Goal: Transaction & Acquisition: Purchase product/service

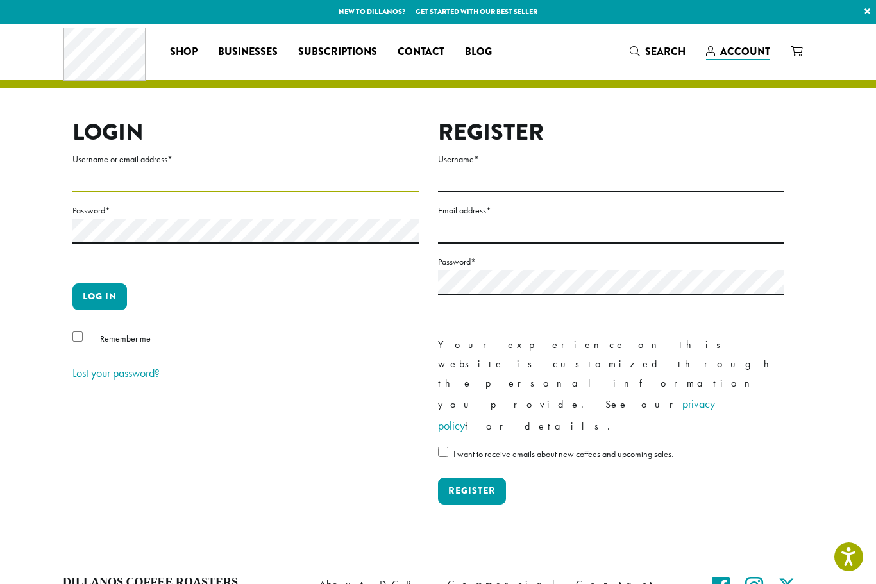
click at [160, 179] on input "Username or email address *" at bounding box center [245, 179] width 346 height 25
type input "**********"
click at [102, 297] on button "Log in" at bounding box center [99, 296] width 55 height 27
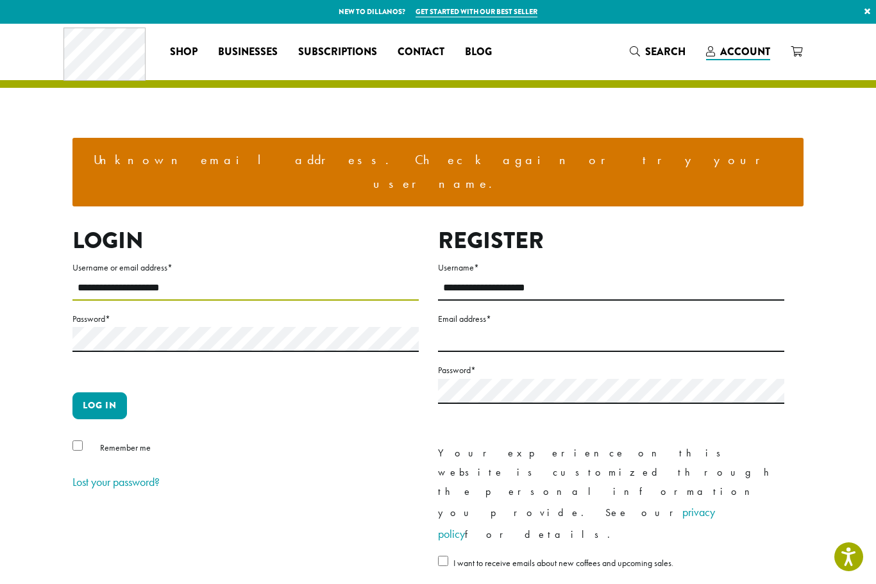
click at [174, 276] on input "**********" at bounding box center [245, 288] width 346 height 25
type input "*"
type input "**********"
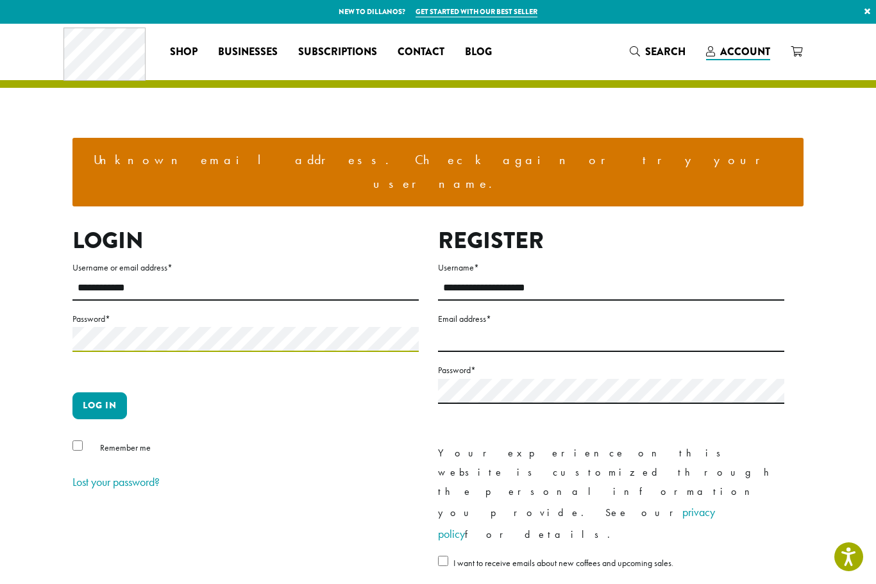
click at [99, 392] on button "Log in" at bounding box center [99, 405] width 55 height 27
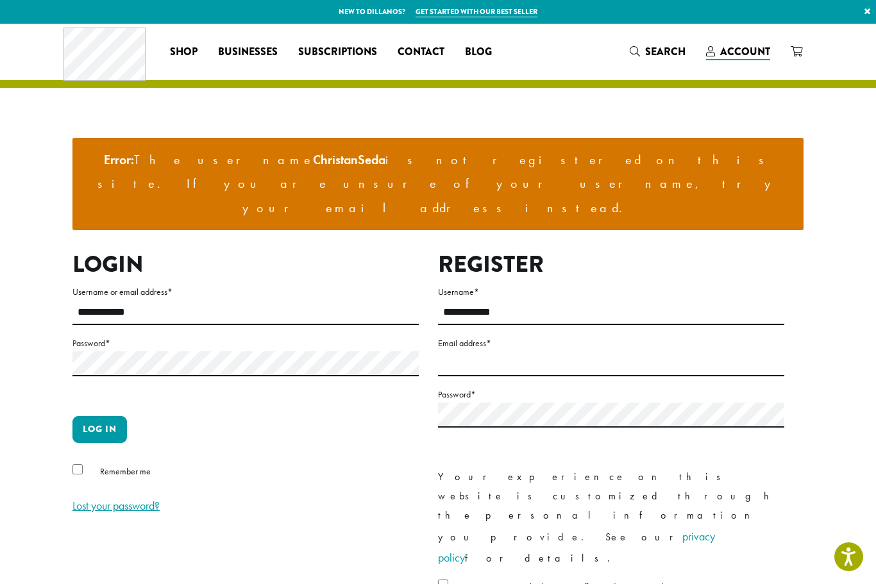
click at [121, 498] on link "Lost your password?" at bounding box center [115, 505] width 87 height 15
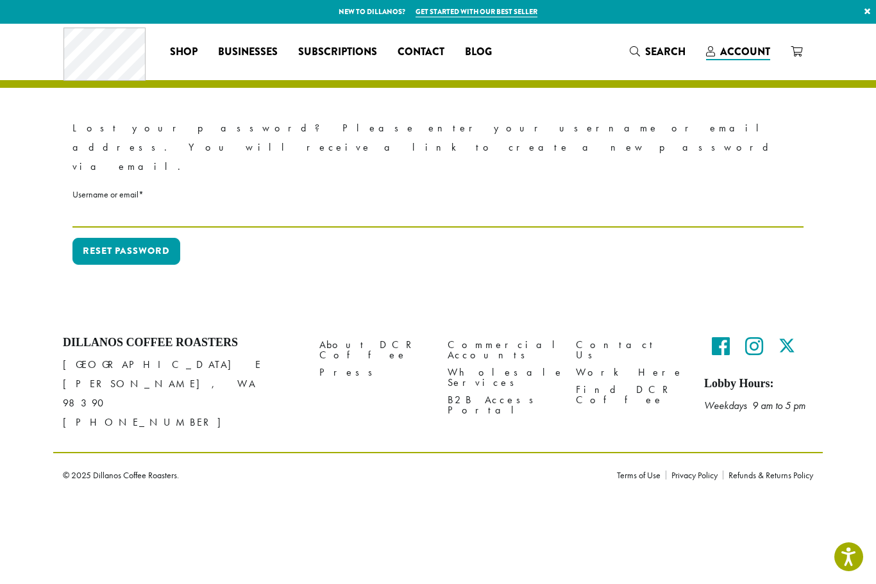
click at [122, 203] on input "Username or email * Required" at bounding box center [437, 215] width 731 height 25
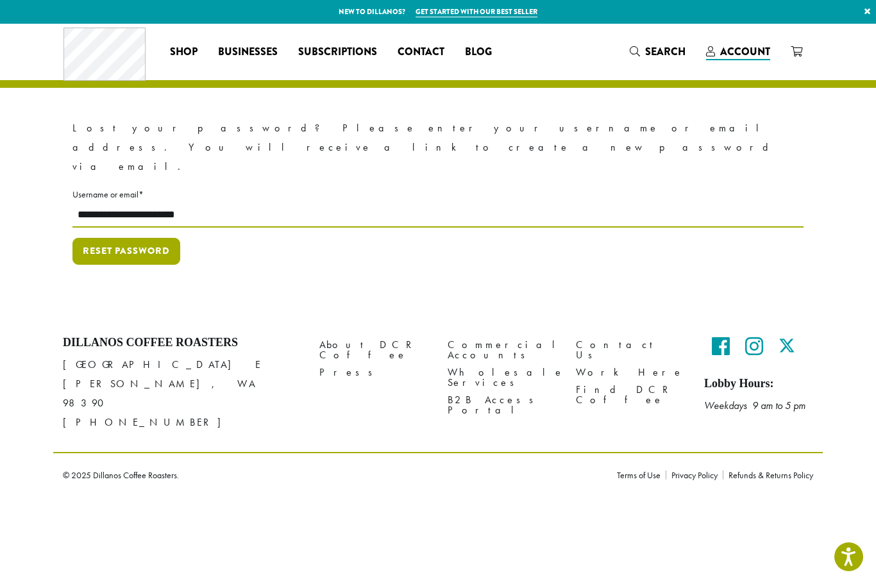
type input "**********"
click at [137, 238] on button "Reset password" at bounding box center [126, 251] width 108 height 27
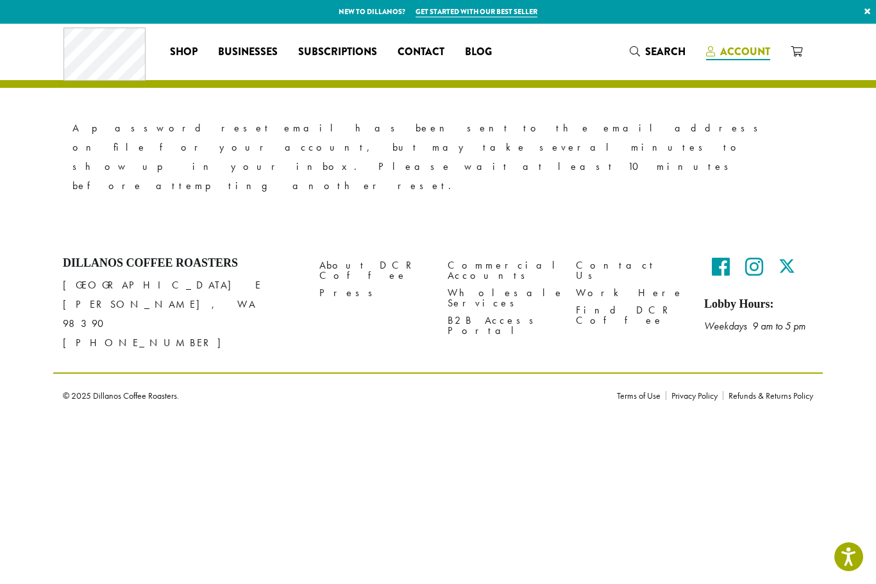
click at [735, 60] on span "Account" at bounding box center [738, 52] width 64 height 16
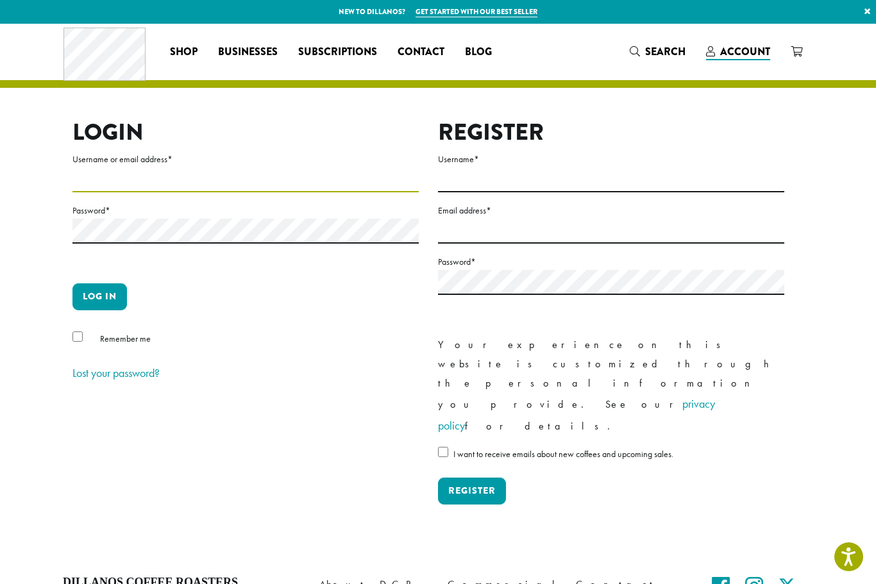
click at [137, 176] on input "Username or email address *" at bounding box center [245, 179] width 346 height 25
type input "********"
click at [99, 296] on button "Log in" at bounding box center [99, 296] width 55 height 27
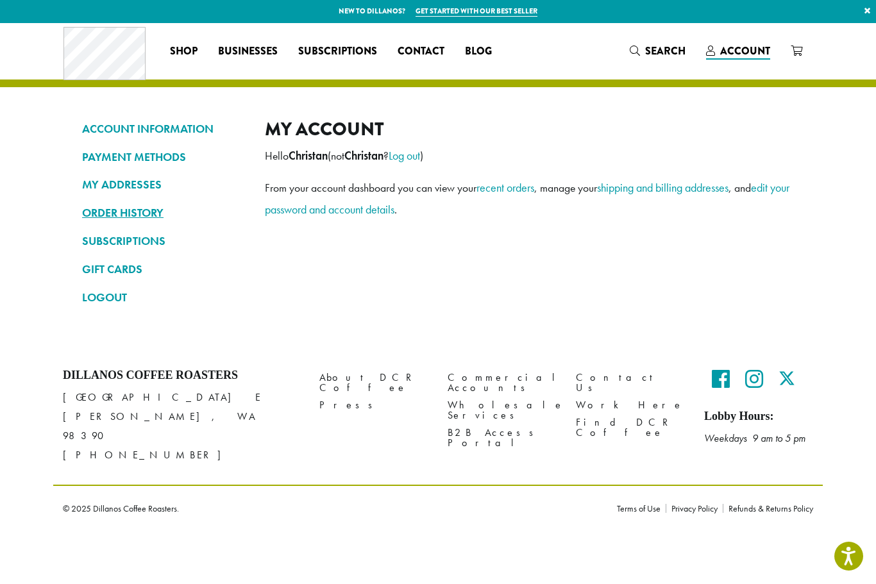
click at [144, 210] on link "ORDER HISTORY" at bounding box center [164, 214] width 164 height 22
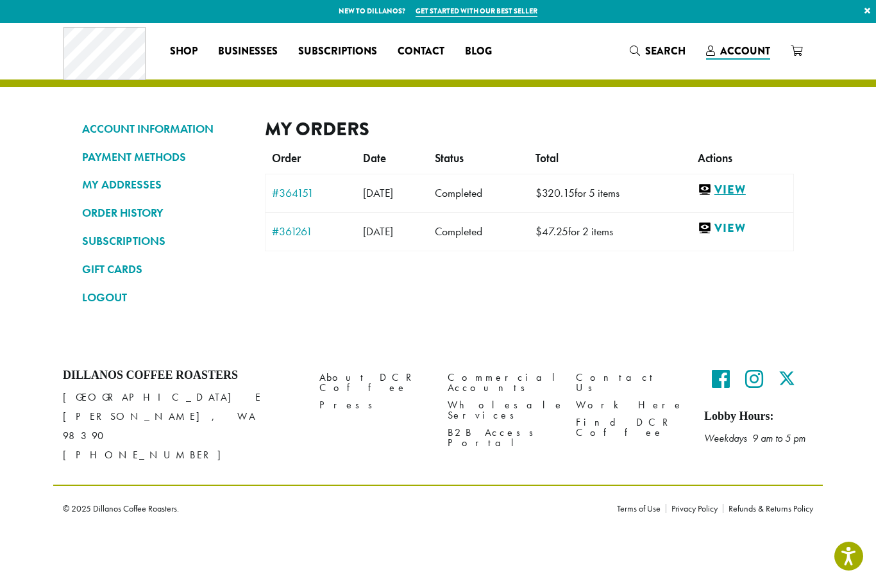
click at [749, 187] on link "View" at bounding box center [742, 191] width 89 height 16
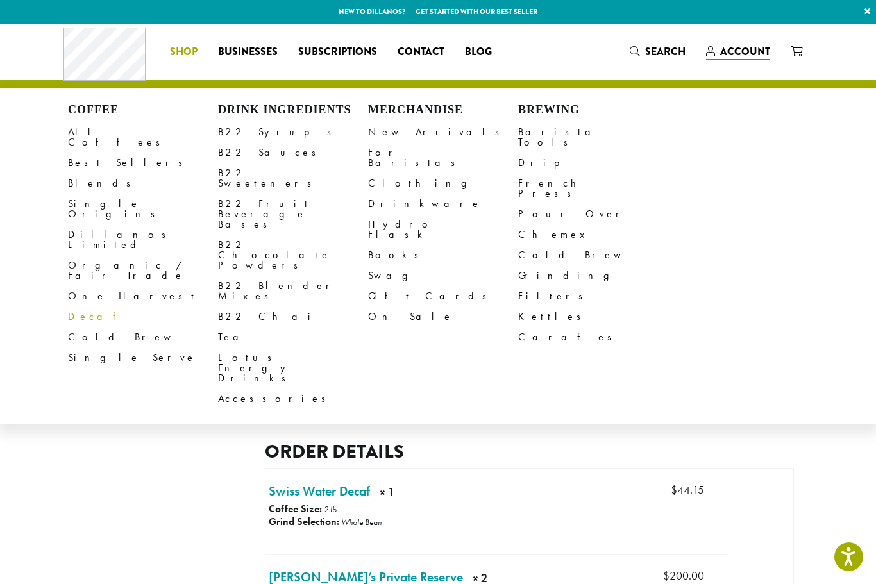
click at [78, 307] on link "Decaf" at bounding box center [143, 317] width 150 height 21
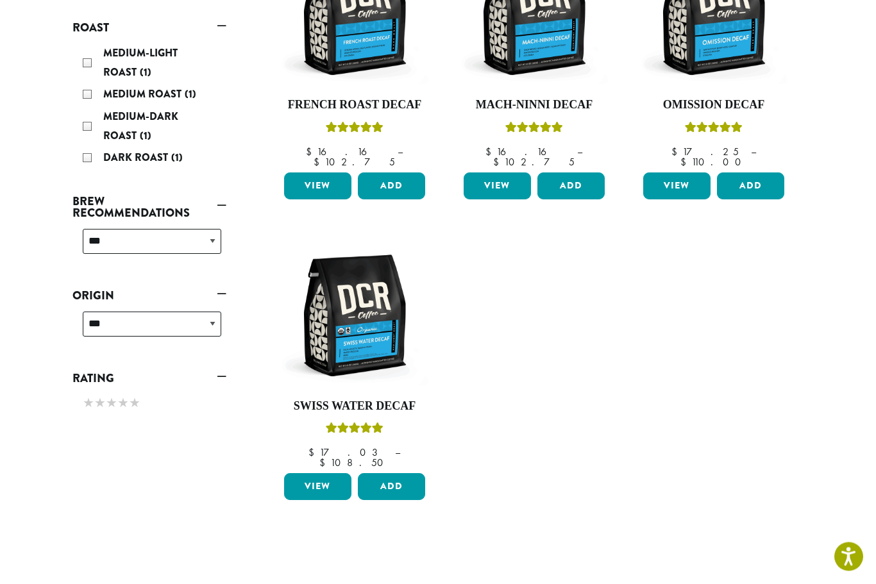
scroll to position [283, 0]
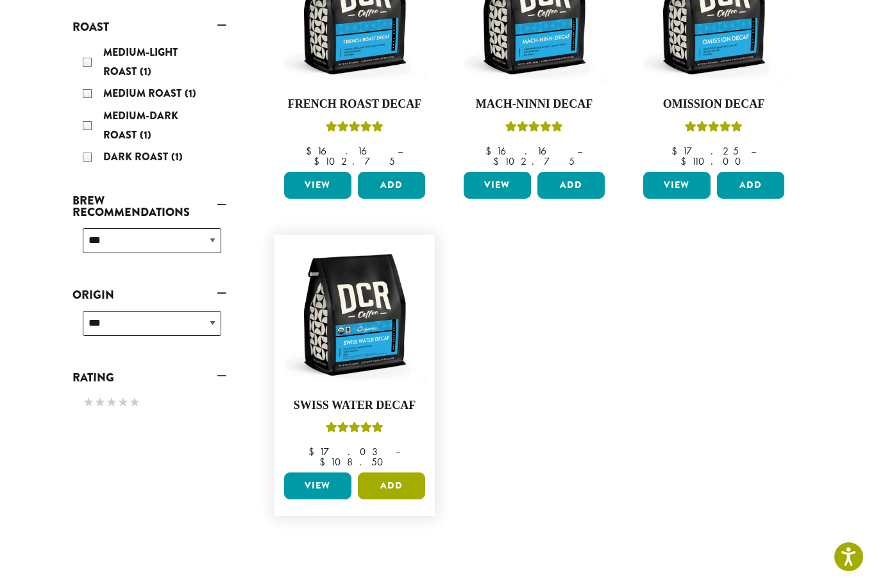
click at [405, 473] on button "Add" at bounding box center [391, 486] width 67 height 27
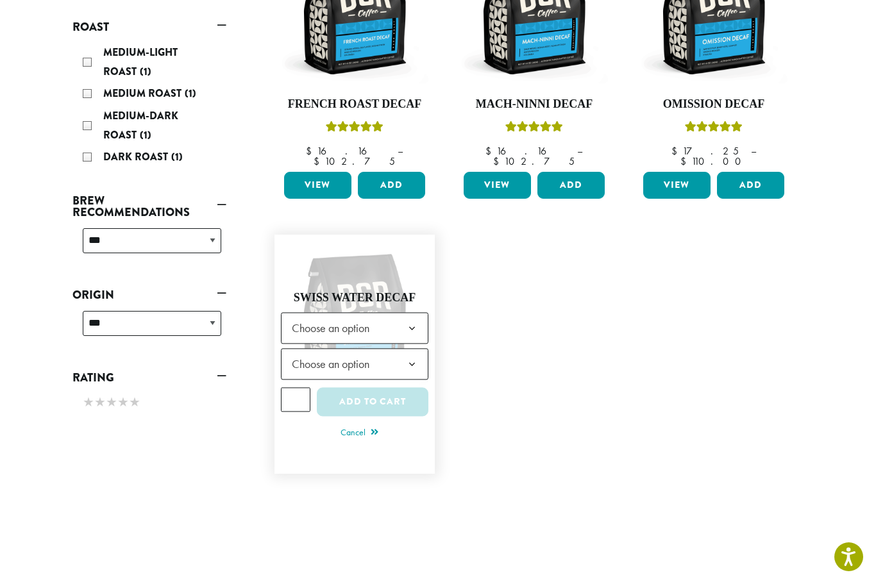
click at [410, 314] on b at bounding box center [411, 329] width 31 height 31
click at [419, 349] on b at bounding box center [411, 364] width 31 height 31
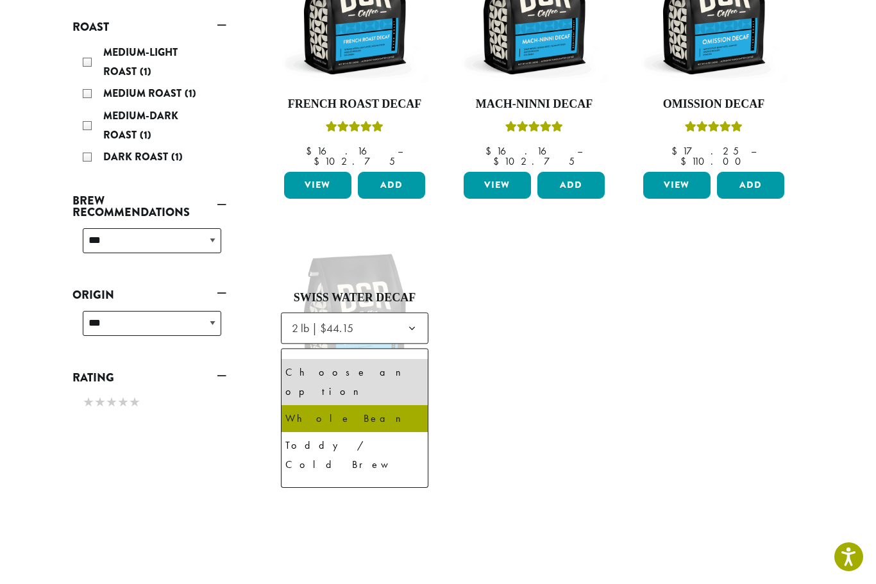
select select "**********"
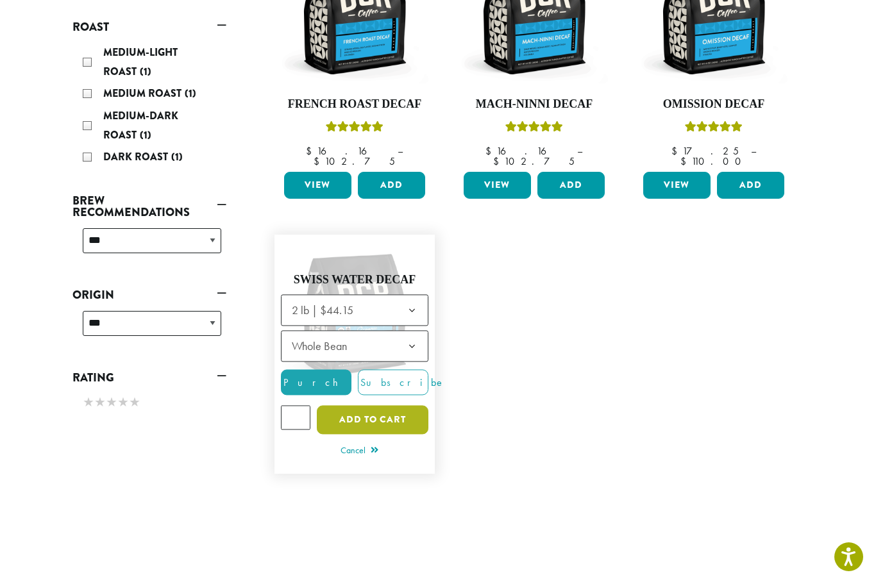
click at [374, 406] on button "Add to cart" at bounding box center [373, 420] width 112 height 29
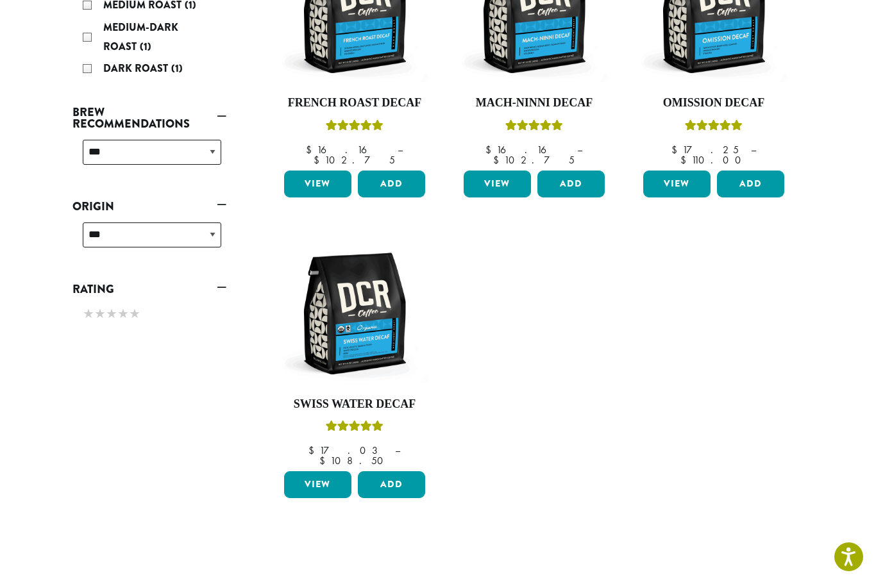
scroll to position [373, 0]
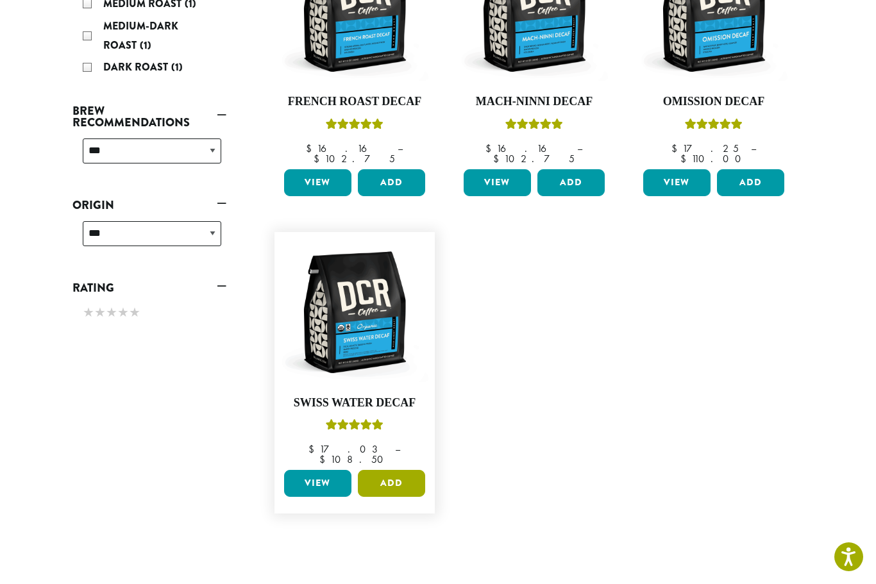
click at [408, 470] on button "Add" at bounding box center [391, 483] width 67 height 27
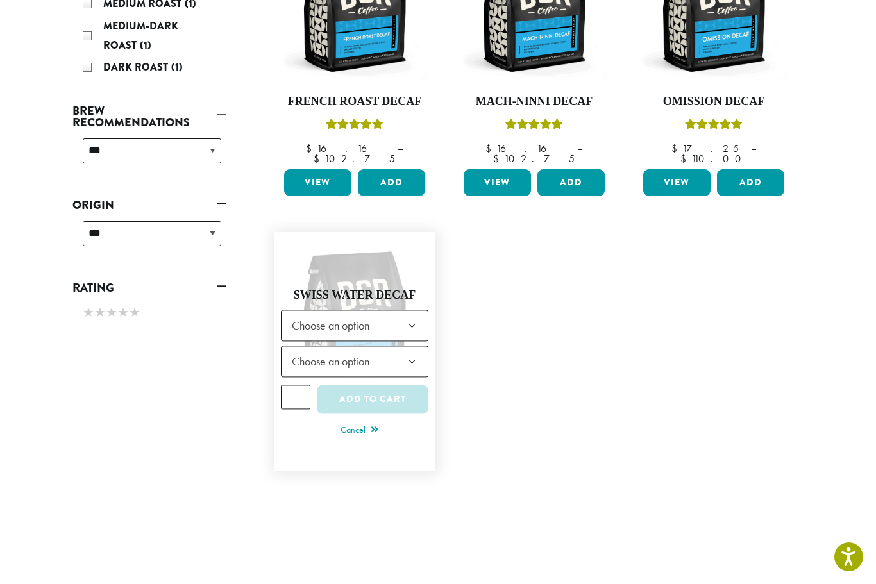
click at [410, 311] on b at bounding box center [411, 326] width 31 height 31
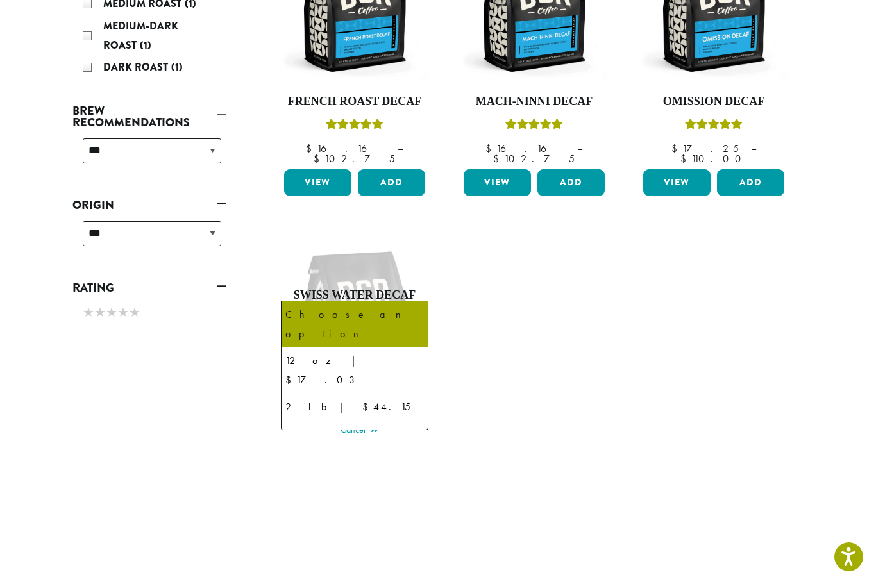
select select "**********"
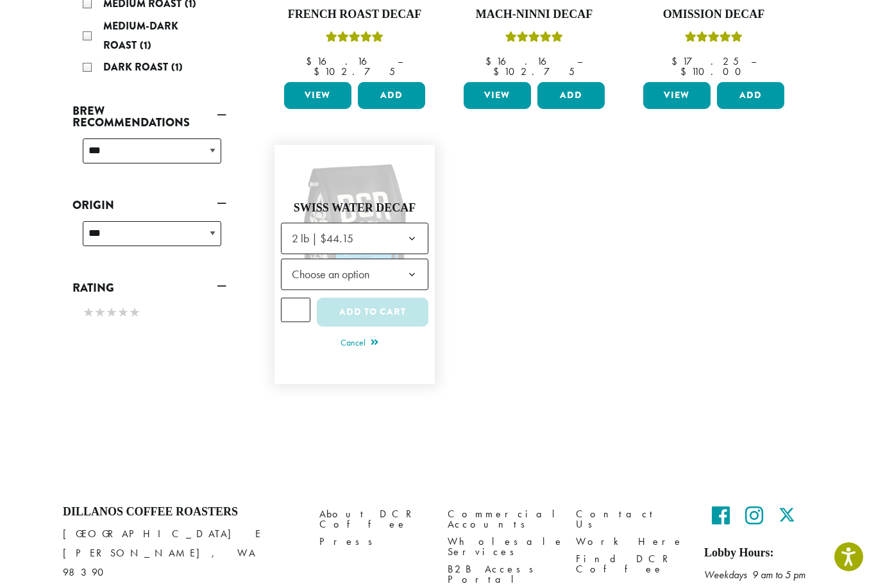
click at [406, 264] on b at bounding box center [411, 275] width 31 height 31
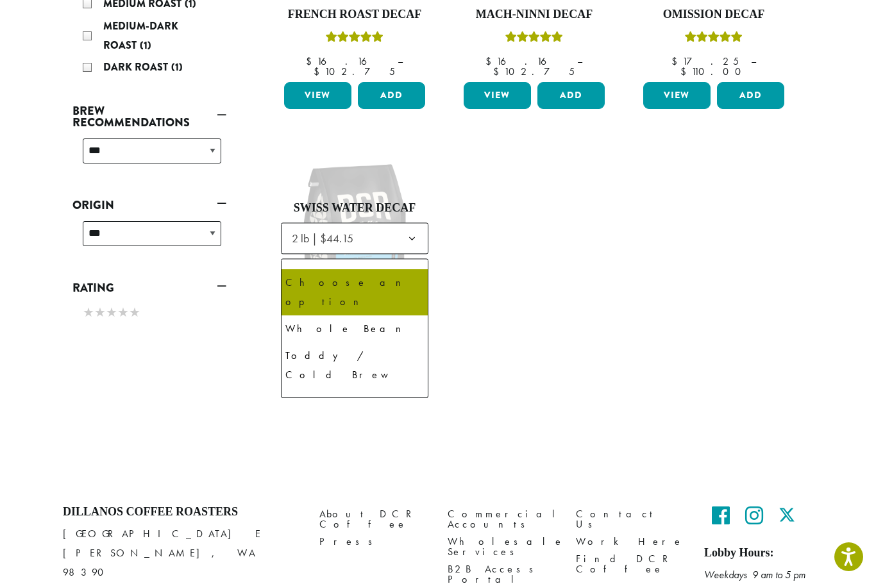
select select "**********"
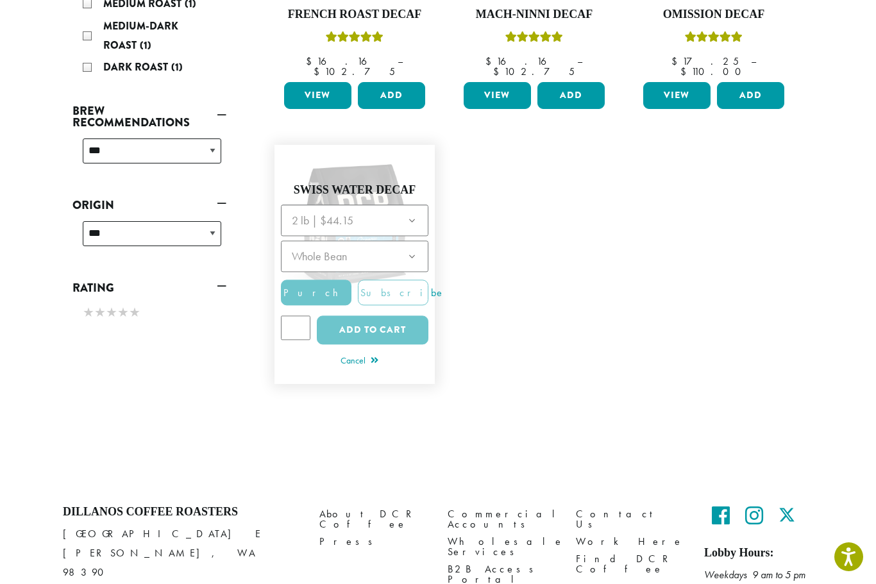
click at [396, 305] on div at bounding box center [354, 279] width 147 height 148
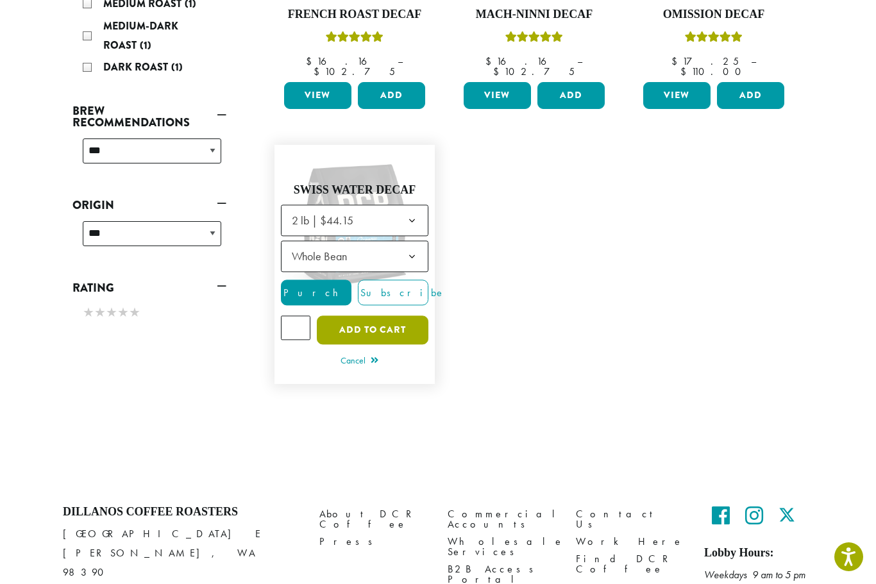
click at [389, 316] on button "Add to cart" at bounding box center [373, 330] width 112 height 29
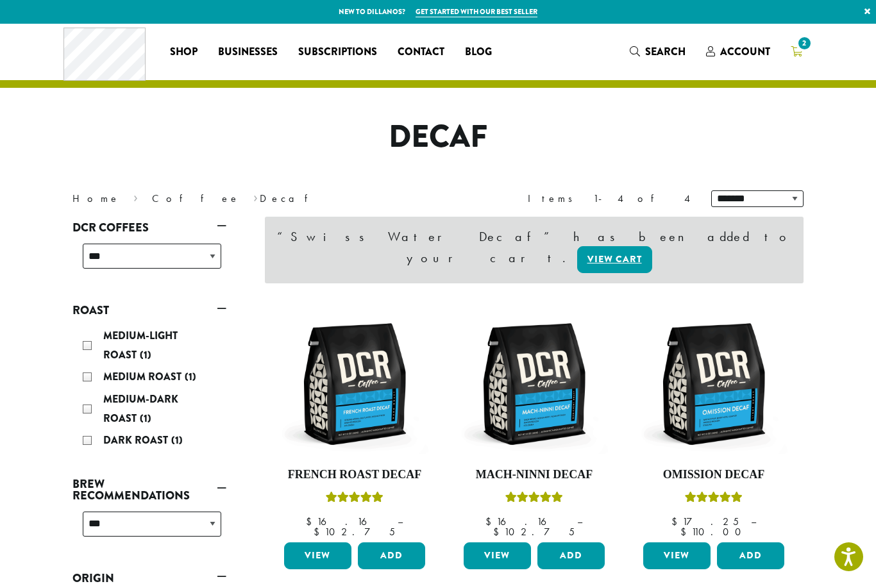
click at [800, 55] on icon "2" at bounding box center [797, 51] width 12 height 10
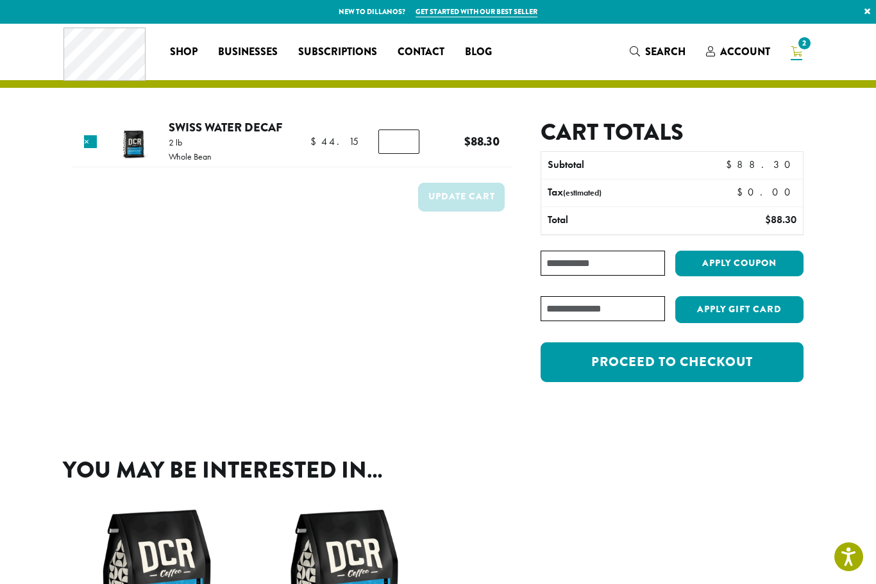
click at [410, 142] on input "*" at bounding box center [398, 142] width 41 height 24
type input "*"
click at [465, 192] on button "Update cart" at bounding box center [461, 197] width 87 height 29
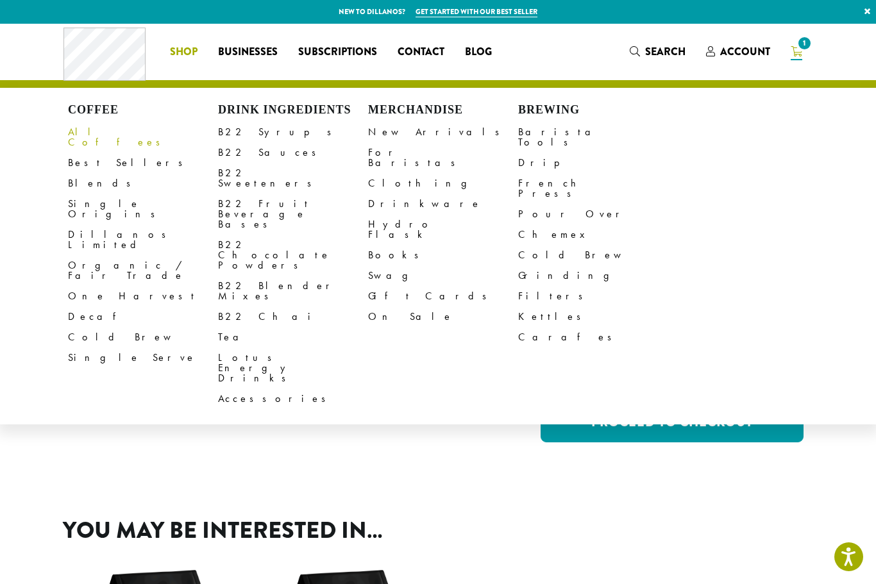
click at [91, 135] on link "All Coffees" at bounding box center [143, 137] width 150 height 31
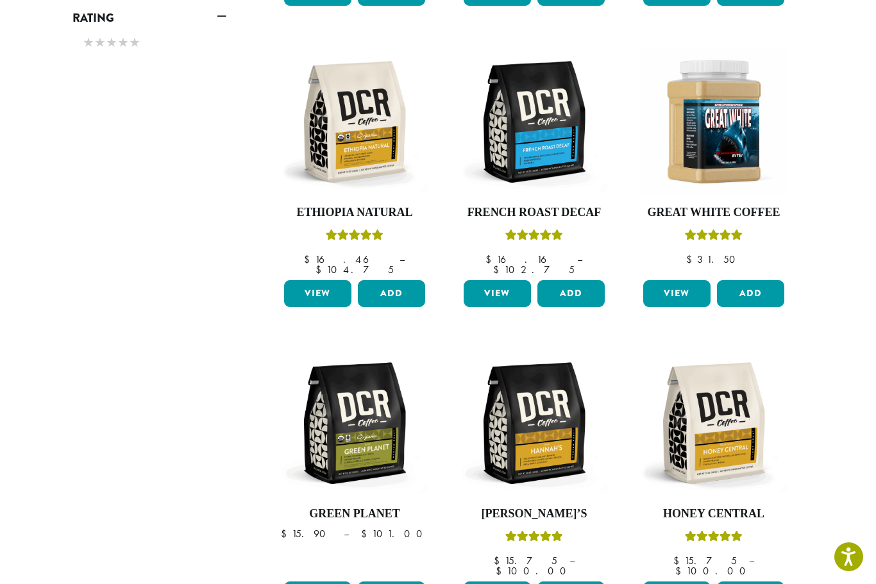
scroll to position [770, 0]
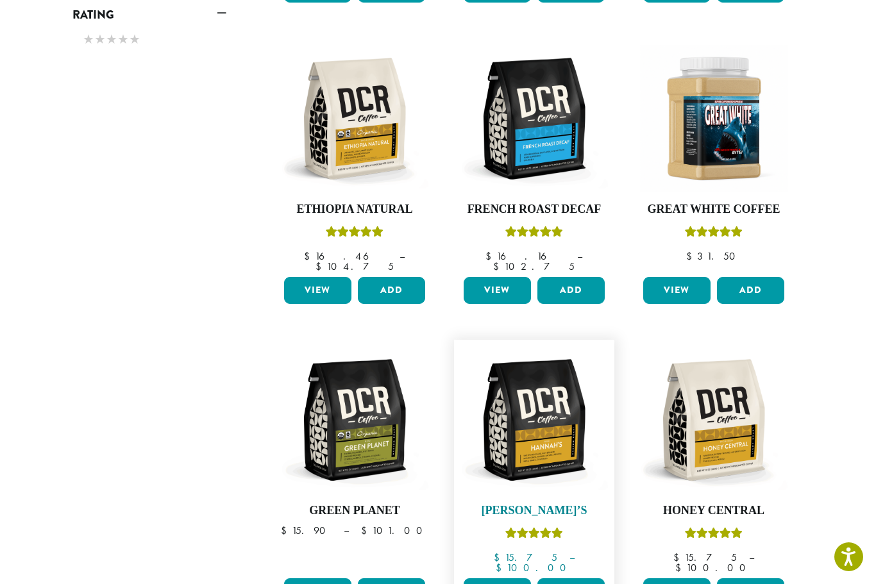
click at [550, 402] on img at bounding box center [533, 419] width 147 height 147
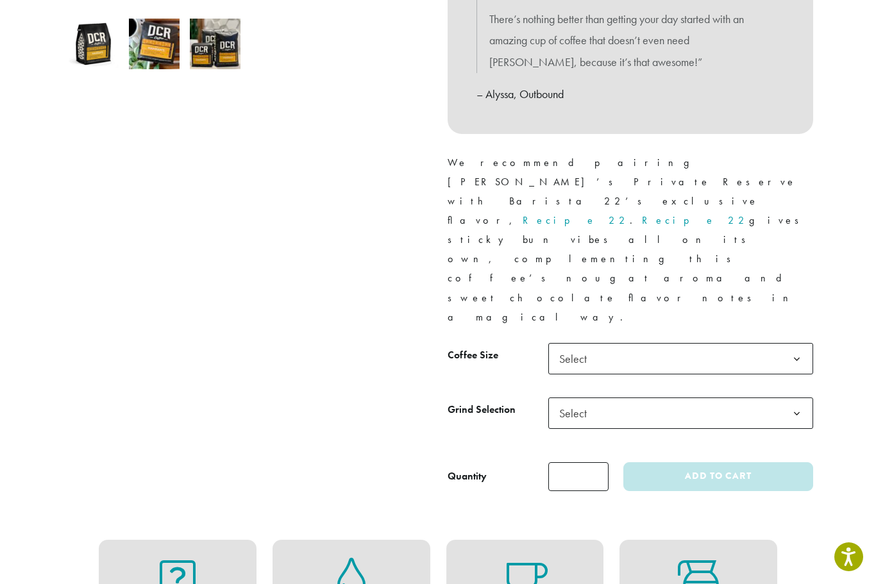
scroll to position [437, 0]
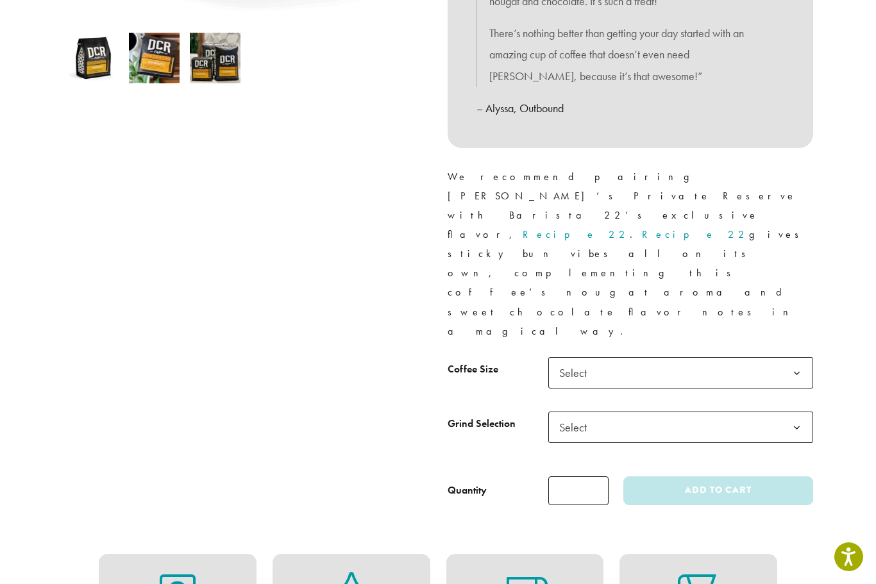
click at [798, 358] on b at bounding box center [796, 373] width 31 height 31
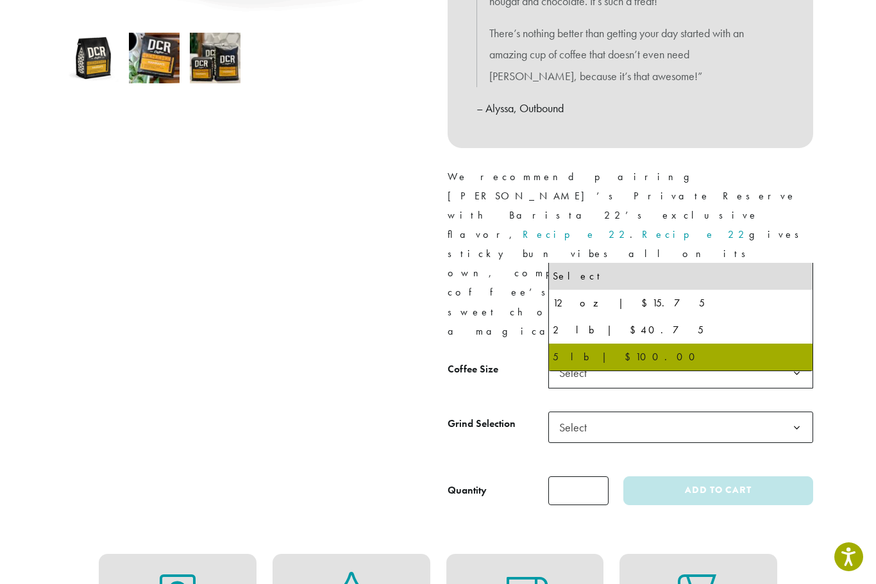
select select "**********"
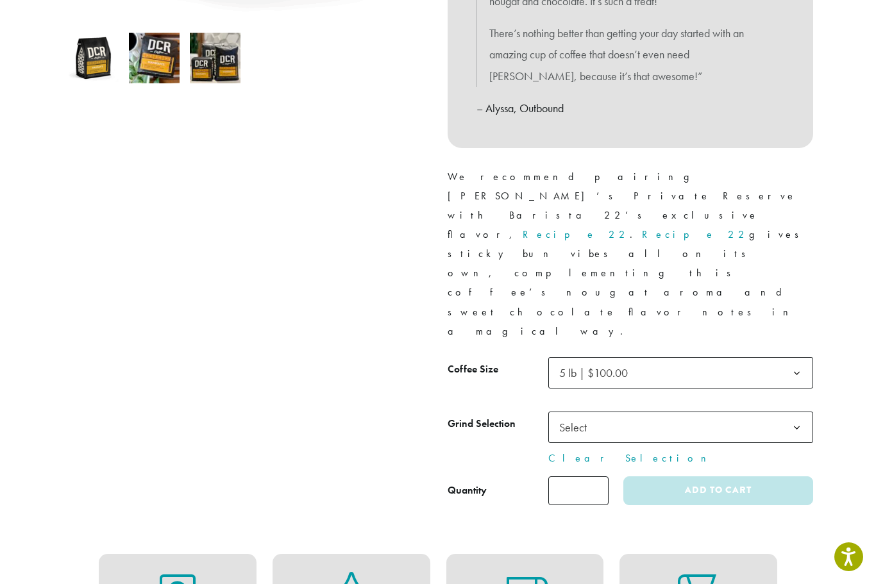
click at [797, 412] on b at bounding box center [796, 427] width 31 height 31
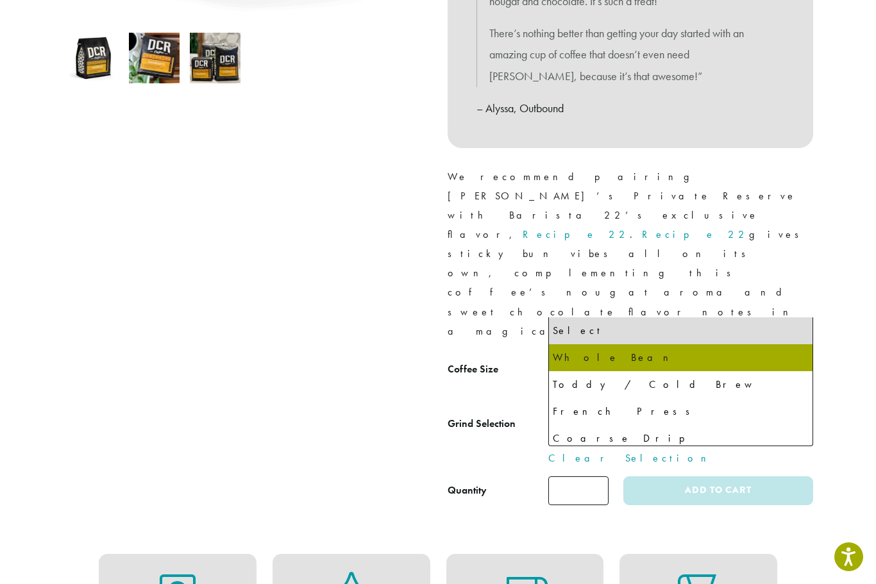
select select "**********"
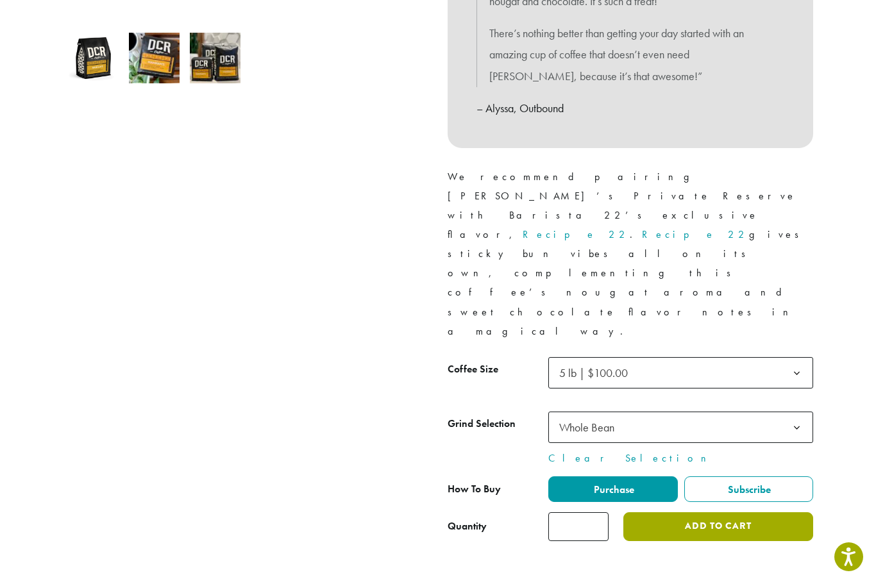
click at [717, 512] on button "Add to cart" at bounding box center [718, 526] width 190 height 29
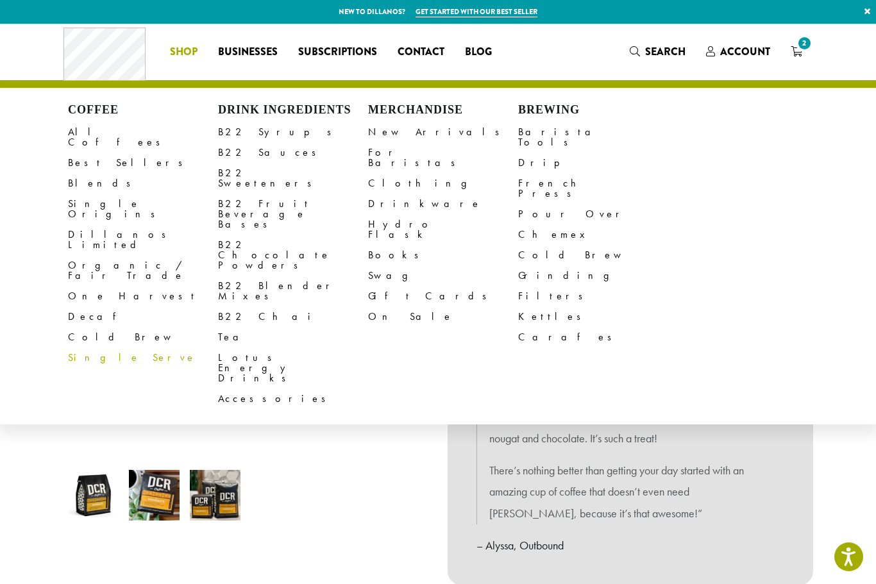
click at [99, 348] on link "Single Serve" at bounding box center [143, 358] width 150 height 21
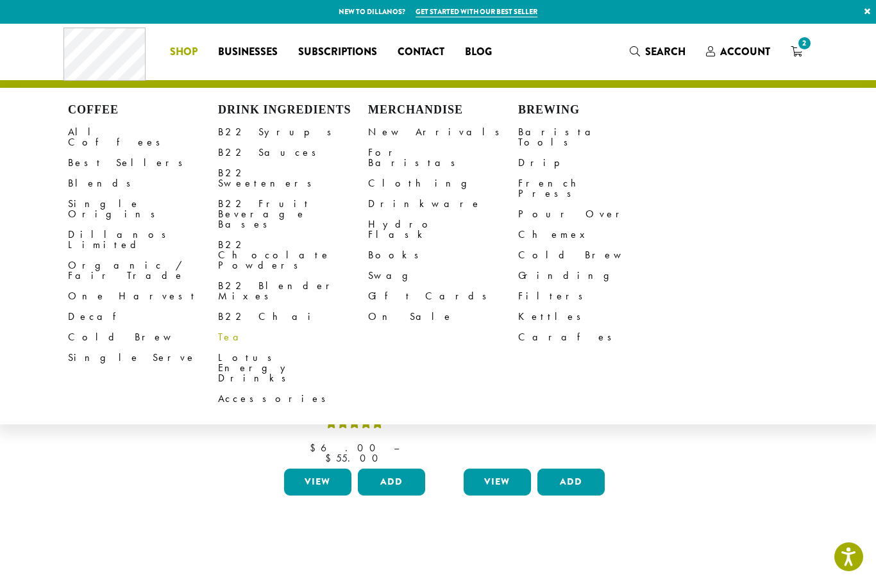
click at [230, 327] on link "Tea" at bounding box center [293, 337] width 150 height 21
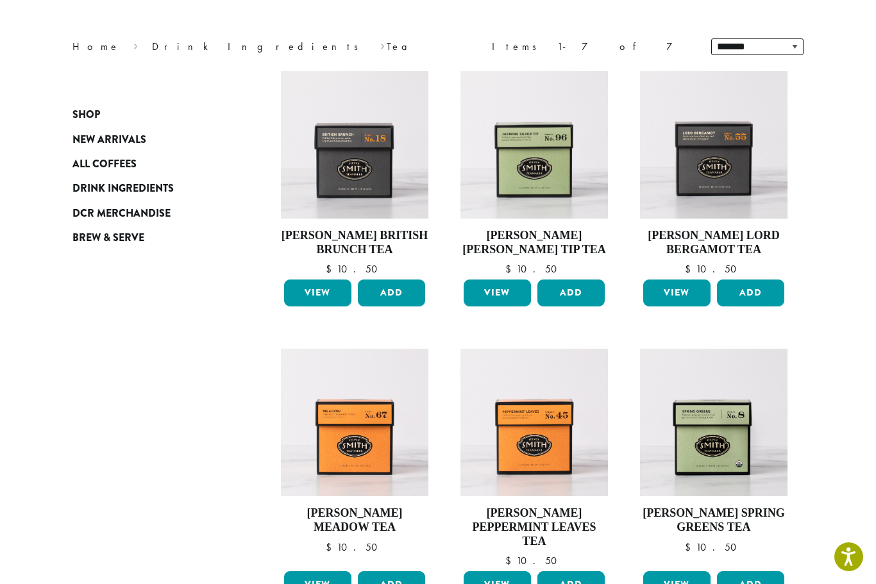
scroll to position [149, 0]
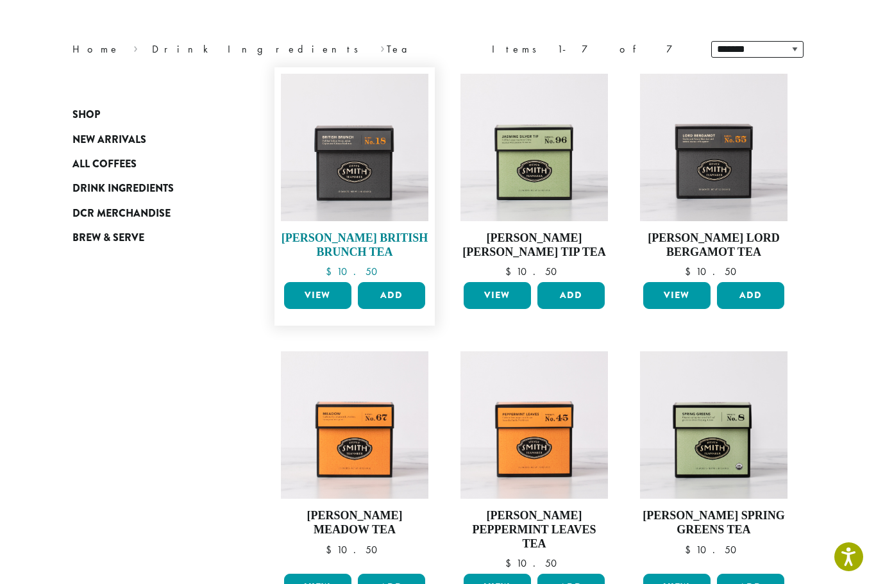
click at [369, 174] on img at bounding box center [354, 147] width 147 height 147
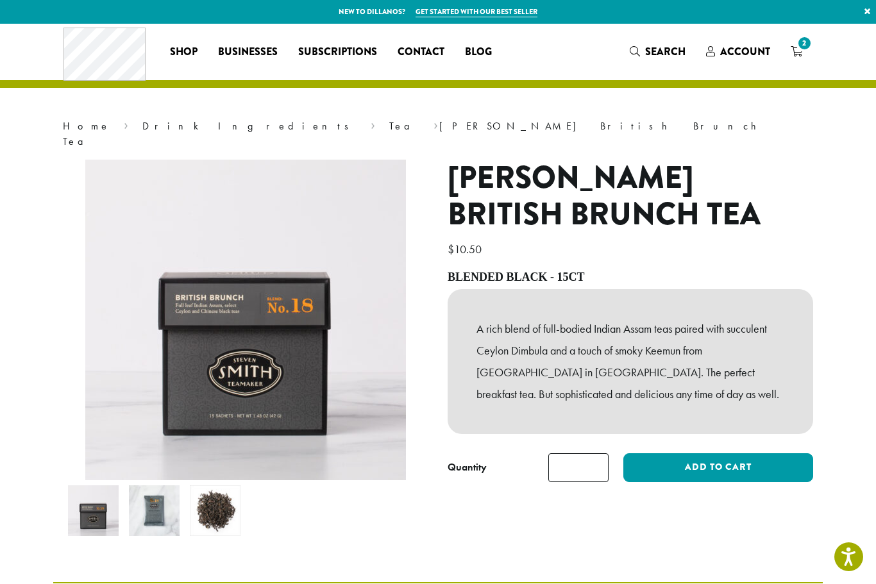
click at [754, 497] on div "[PERSON_NAME] British Brunch Tea $ 10.50 Blended Black - 15ct A rich blend of f…" at bounding box center [630, 356] width 385 height 392
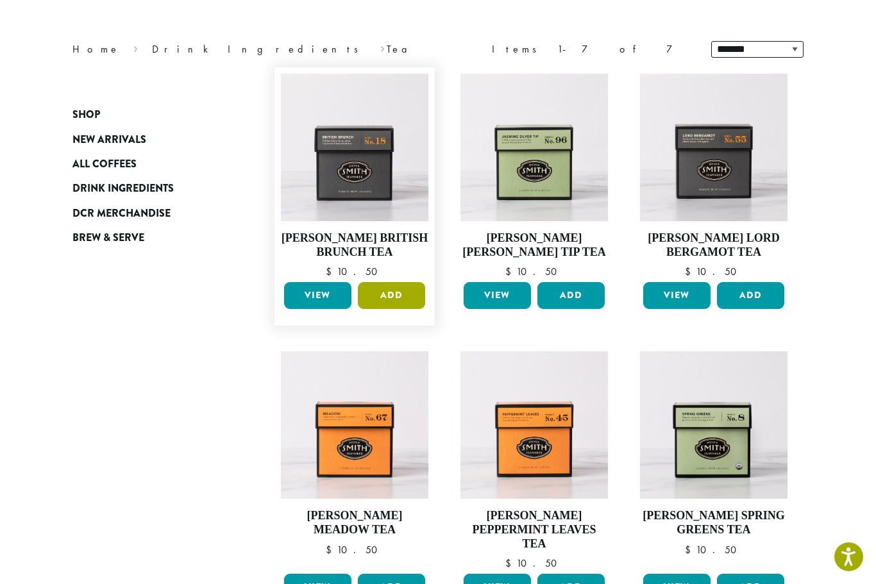
click at [395, 291] on button "Add" at bounding box center [391, 295] width 67 height 27
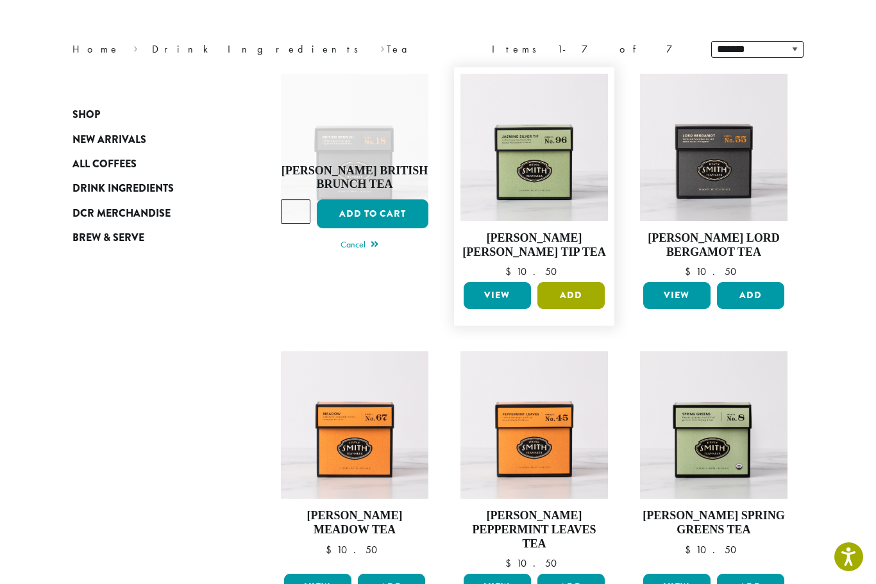
click at [585, 287] on button "Add" at bounding box center [570, 295] width 67 height 27
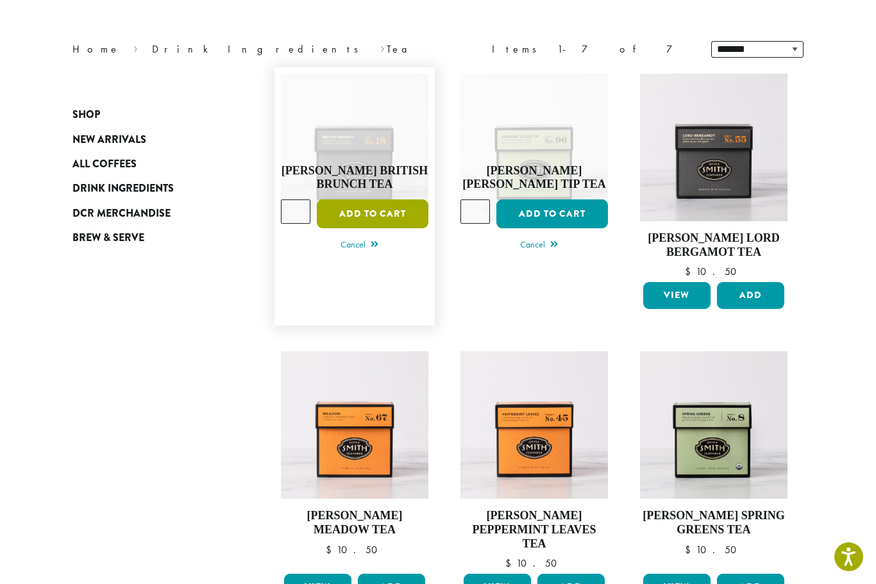
click at [376, 202] on button "Add to cart" at bounding box center [373, 213] width 112 height 29
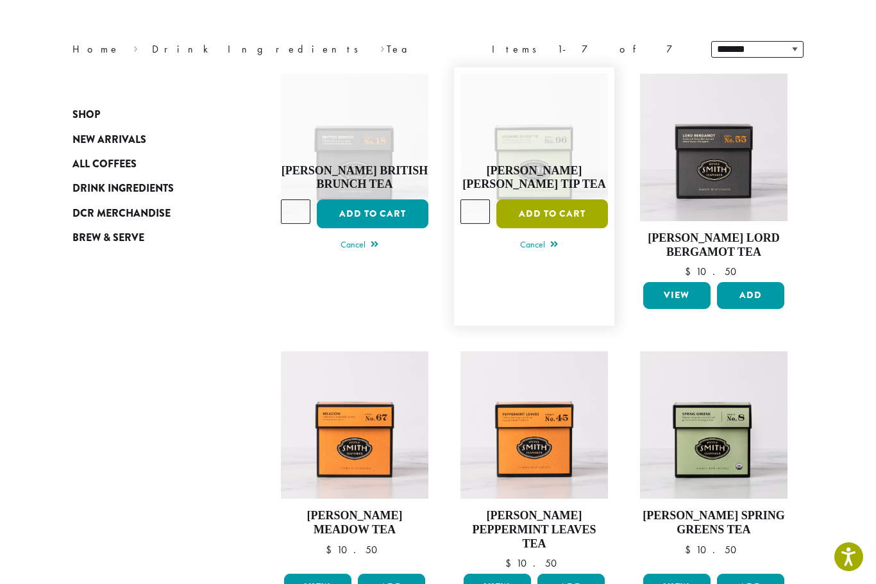
click at [562, 212] on button "Add to cart" at bounding box center [552, 213] width 112 height 29
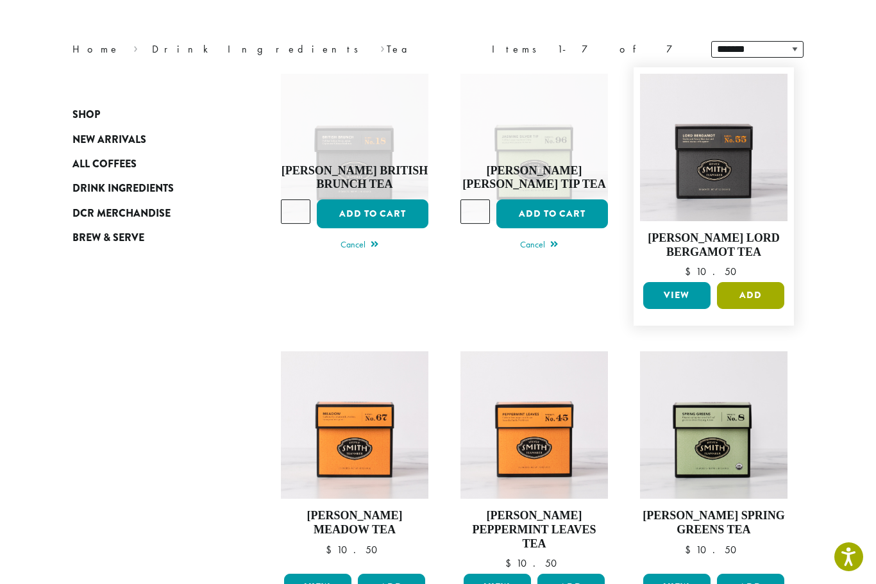
click at [760, 287] on button "Add" at bounding box center [750, 295] width 67 height 27
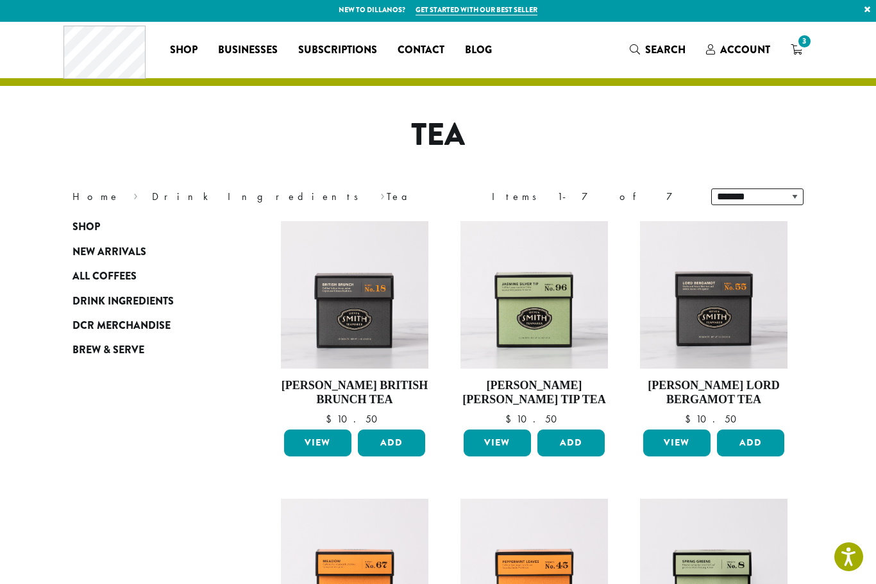
scroll to position [31, 0]
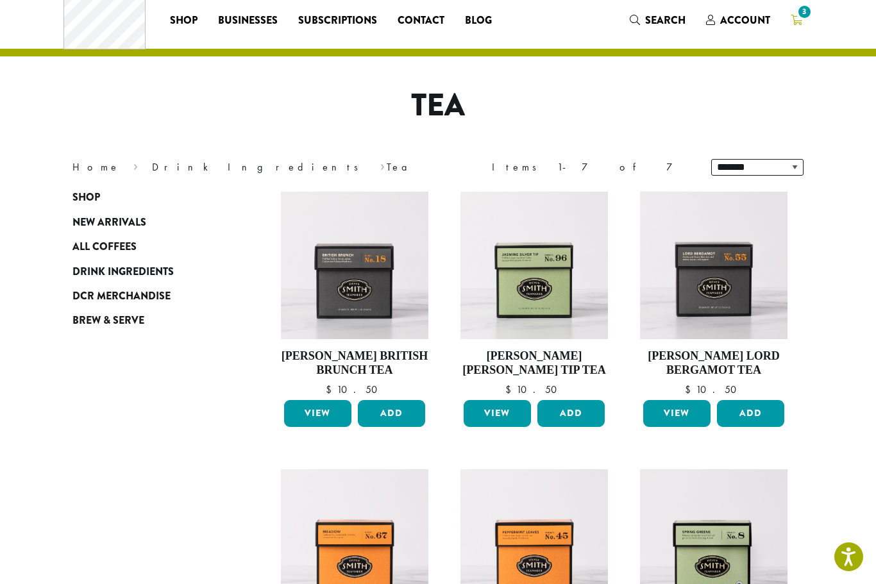
click at [803, 22] on link "3" at bounding box center [796, 20] width 32 height 21
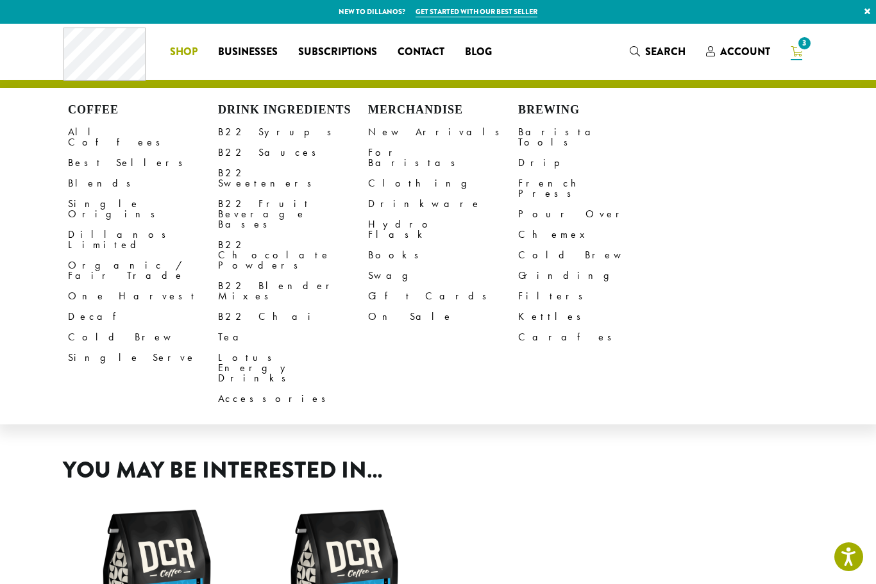
click at [432, 413] on div "Product Price Quantity Subtotal × Swiss Water Decaf 2 lb Whole Bean $ 44.15 $ 4…" at bounding box center [437, 225] width 769 height 403
click at [231, 327] on link "Tea" at bounding box center [293, 337] width 150 height 21
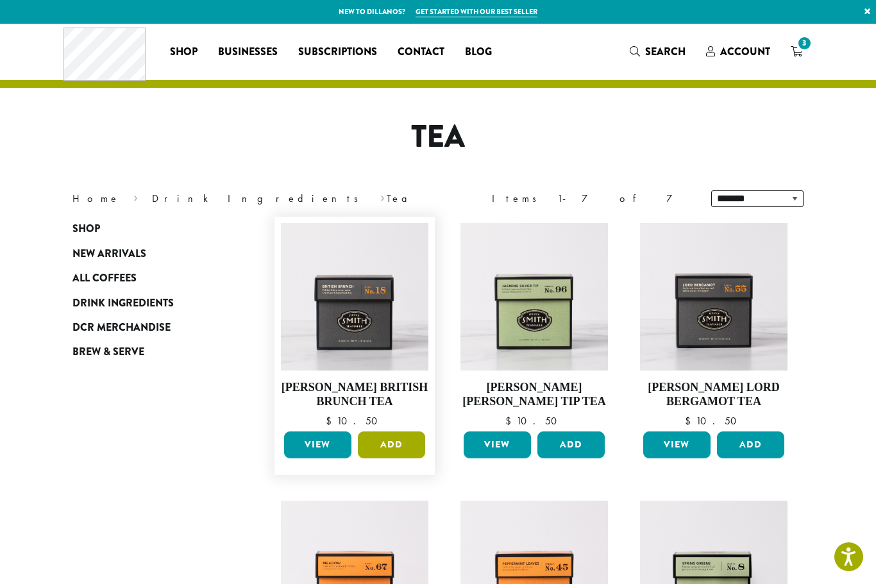
click at [393, 443] on button "Add" at bounding box center [391, 445] width 67 height 27
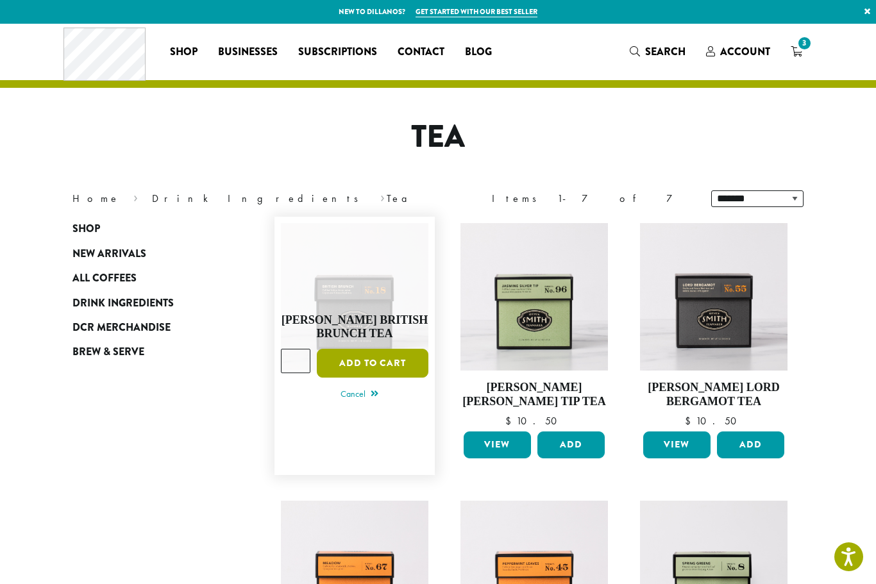
click at [381, 359] on button "Add to cart" at bounding box center [373, 363] width 112 height 29
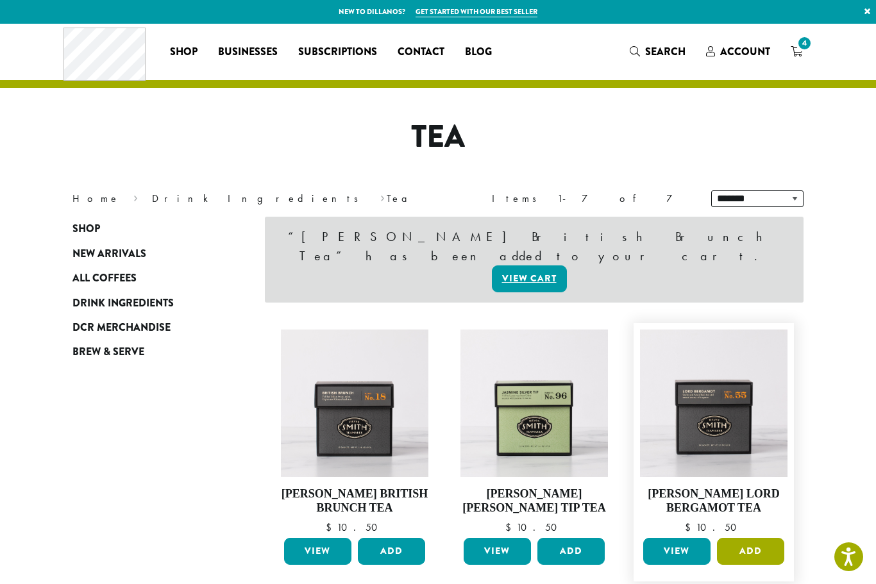
click at [759, 538] on button "Add" at bounding box center [750, 551] width 67 height 27
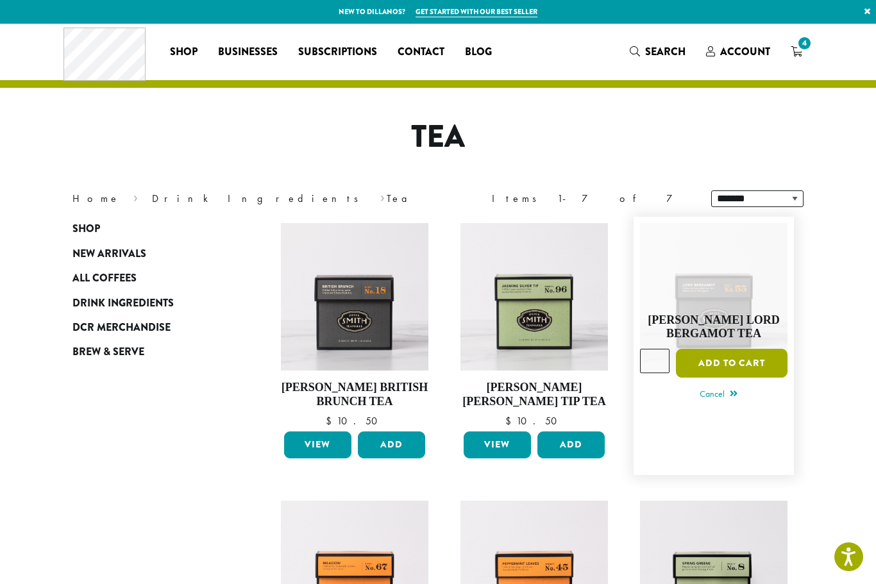
click at [742, 359] on button "Add to cart" at bounding box center [732, 363] width 112 height 29
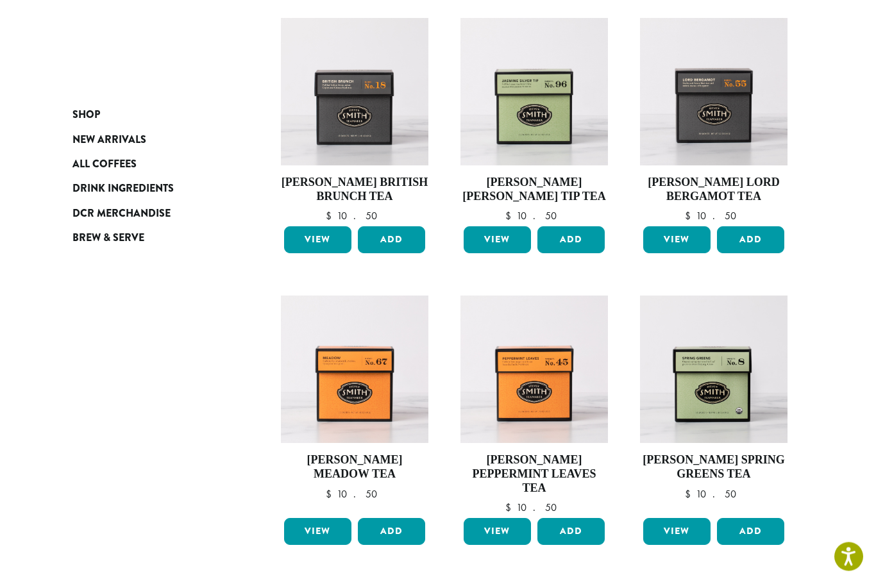
scroll to position [292, 0]
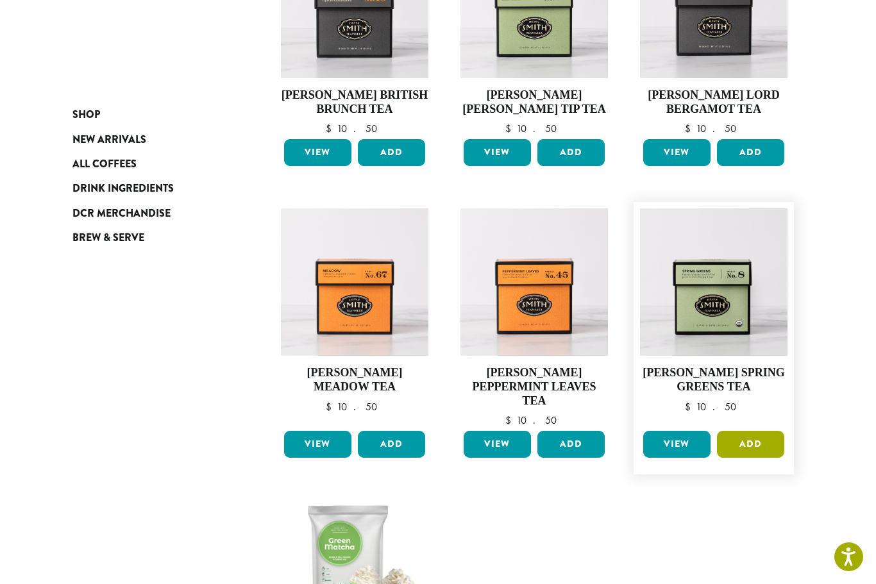
click at [752, 431] on button "Add" at bounding box center [750, 444] width 67 height 27
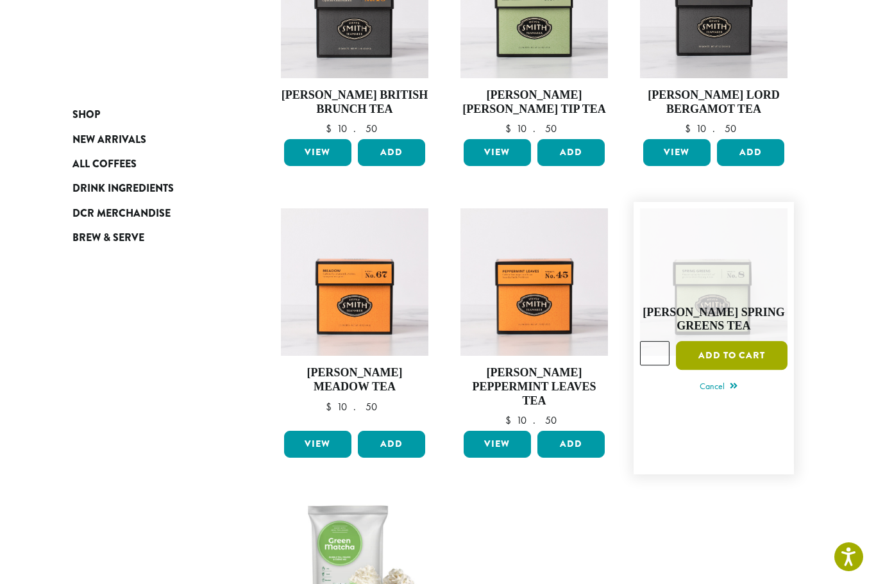
click at [742, 345] on button "Add to cart" at bounding box center [732, 355] width 112 height 29
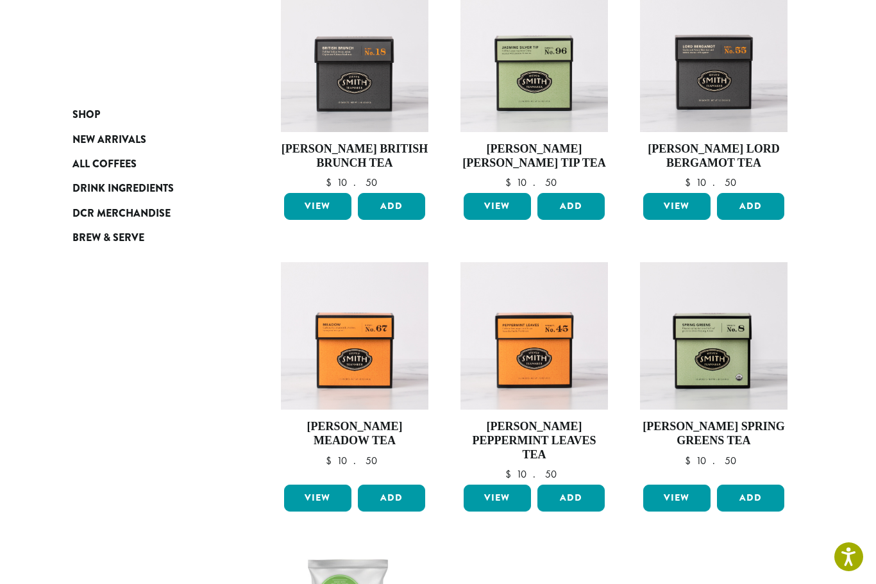
scroll to position [340, 0]
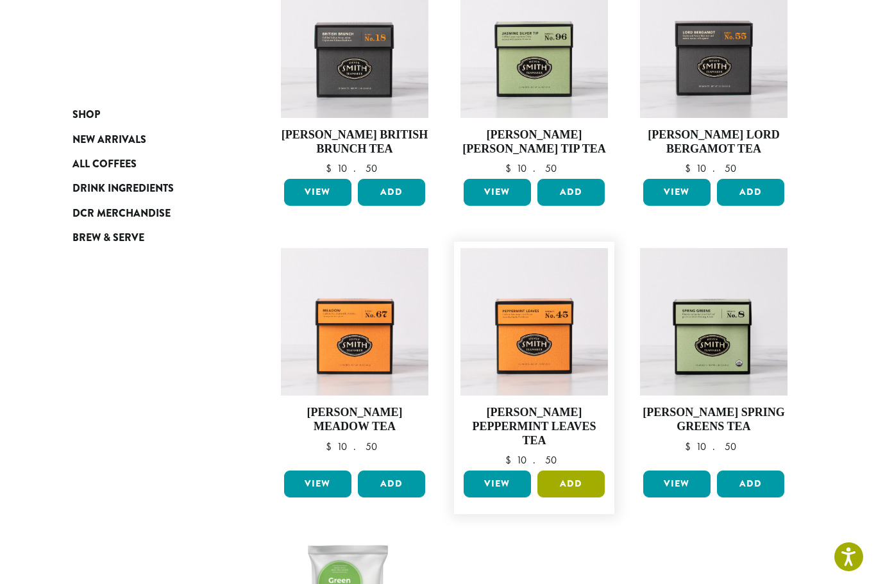
click at [580, 471] on button "Add" at bounding box center [570, 484] width 67 height 27
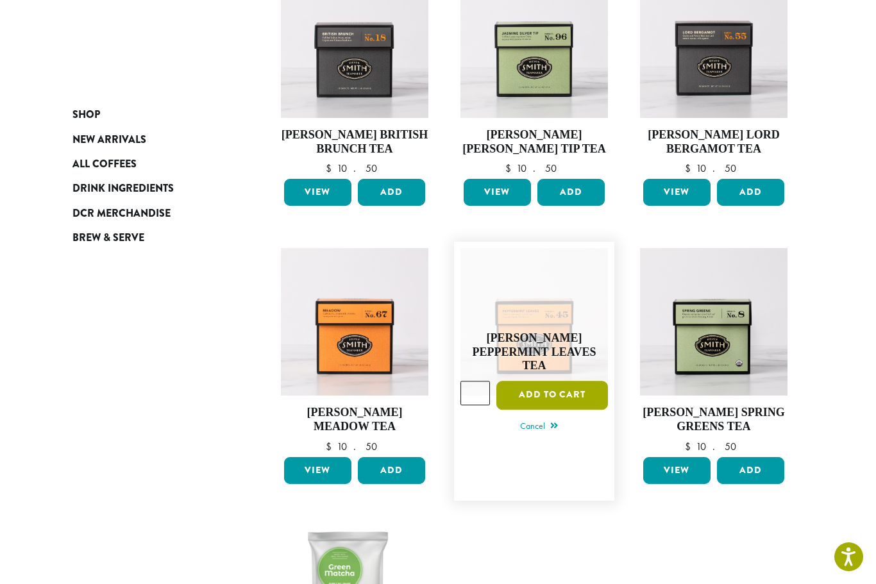
click at [559, 381] on button "Add to cart" at bounding box center [552, 395] width 112 height 29
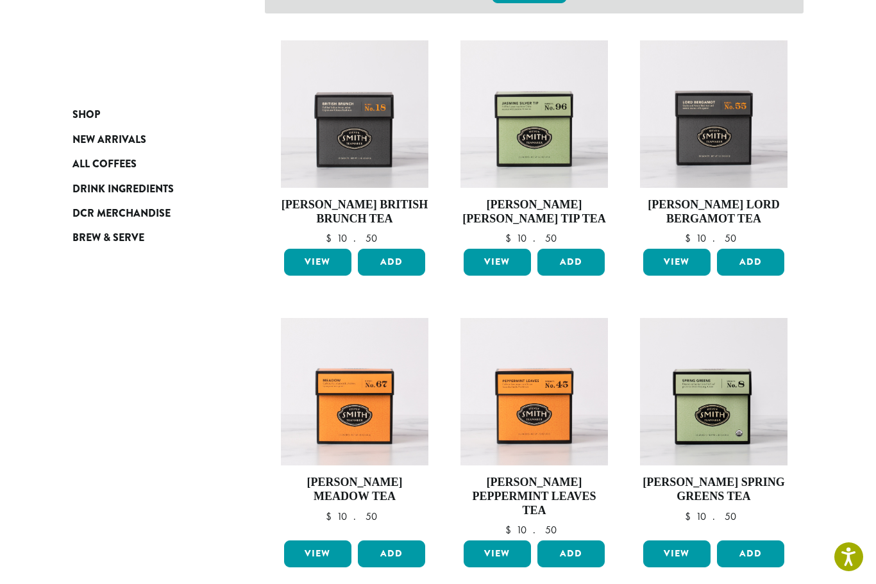
scroll to position [296, 0]
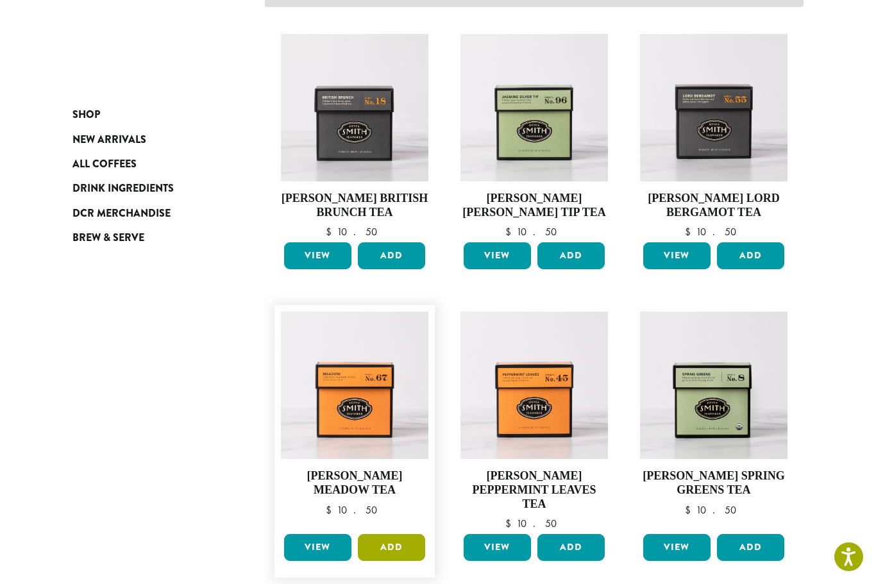
click at [403, 534] on button "Add" at bounding box center [391, 547] width 67 height 27
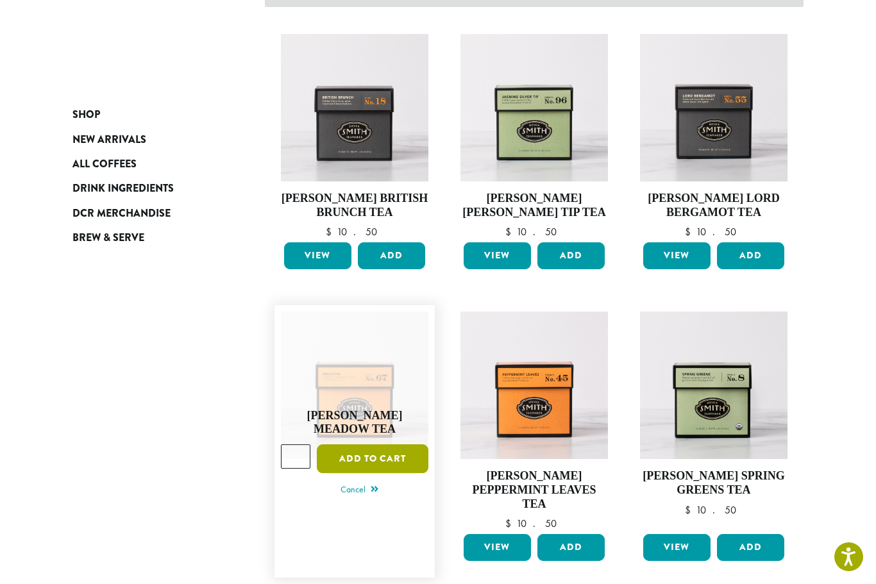
click at [389, 444] on button "Add to cart" at bounding box center [373, 458] width 112 height 29
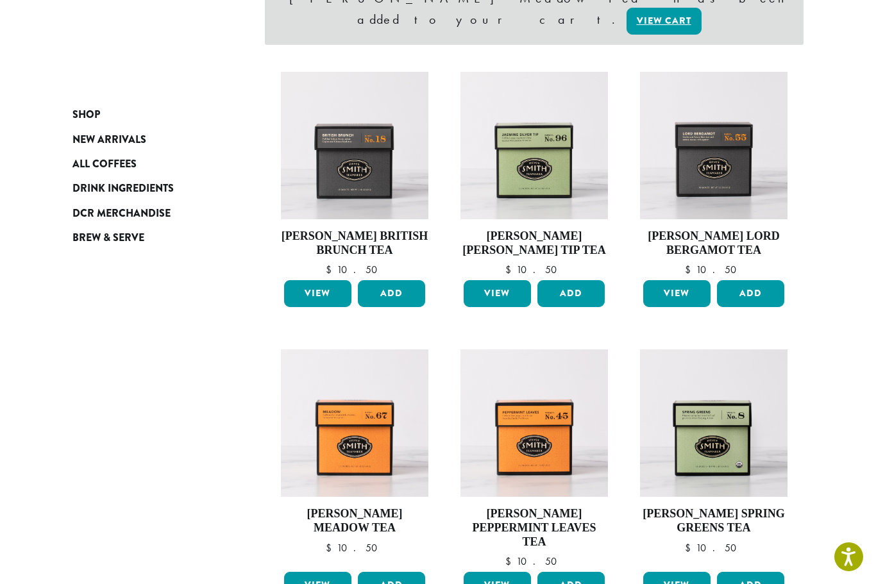
scroll to position [235, 0]
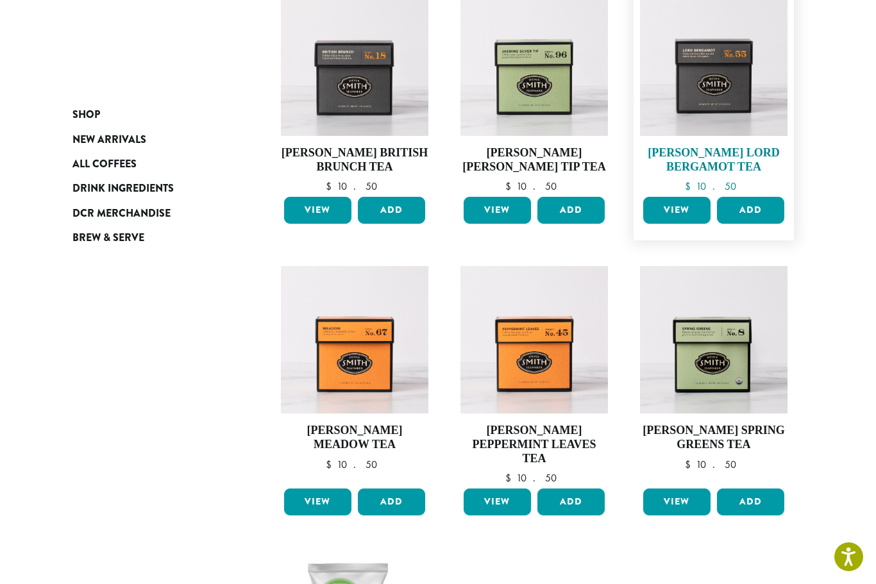
click at [709, 152] on h4 "Steven Smith Lord Bergamot Tea" at bounding box center [713, 160] width 147 height 28
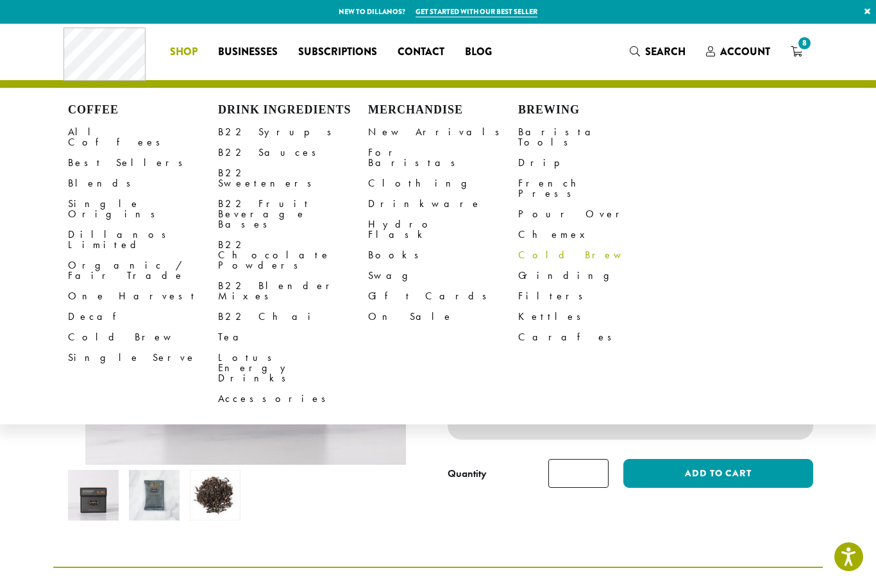
click at [535, 245] on link "Cold Brew" at bounding box center [593, 255] width 150 height 21
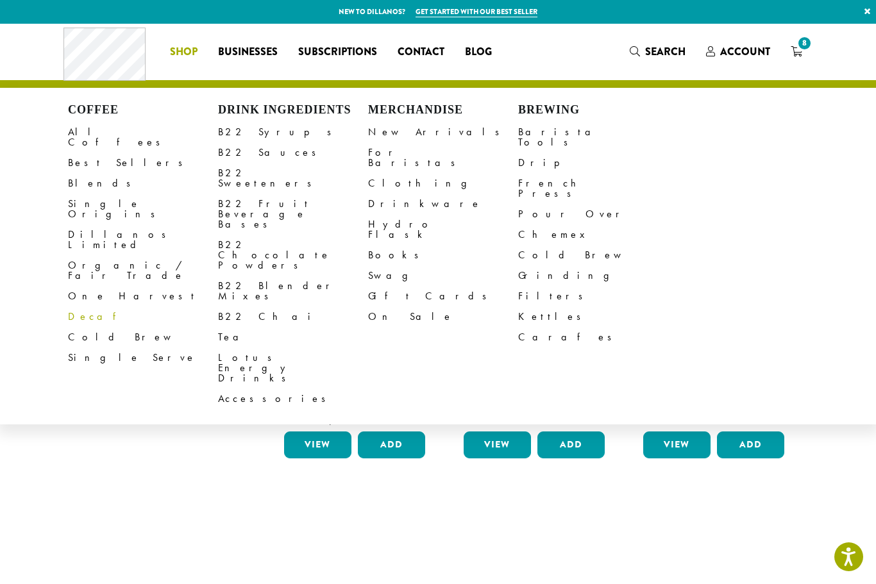
click at [85, 307] on link "Decaf" at bounding box center [143, 317] width 150 height 21
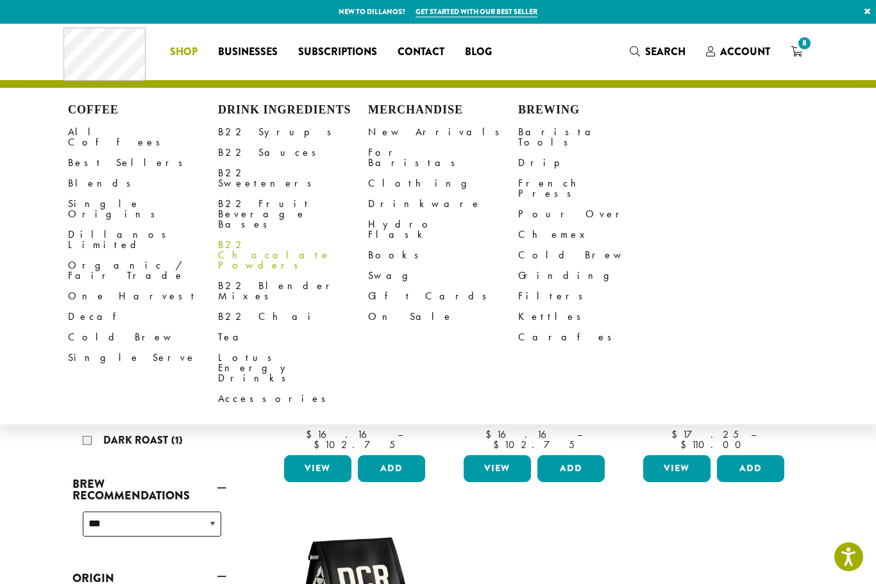
click at [267, 235] on link "B22 Chocolate Powders" at bounding box center [293, 255] width 150 height 41
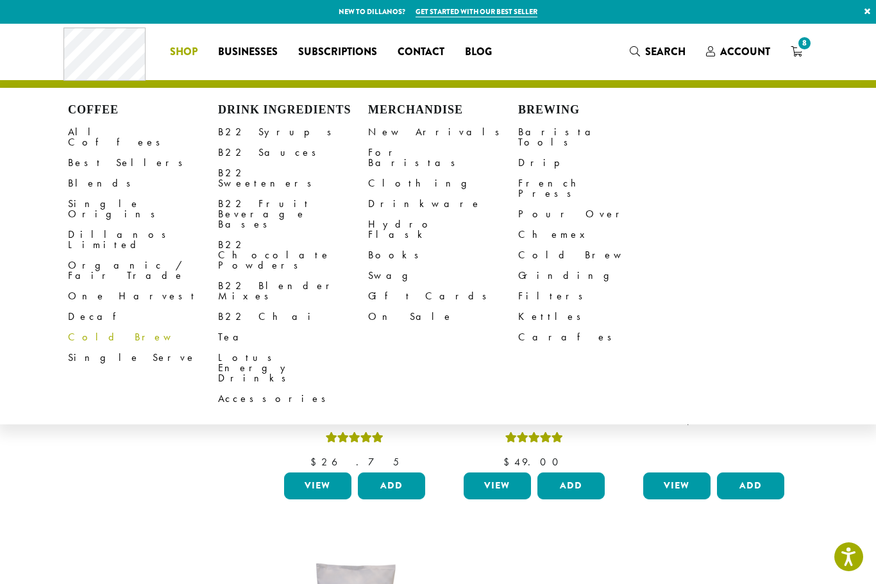
click at [96, 327] on link "Cold Brew" at bounding box center [143, 337] width 150 height 21
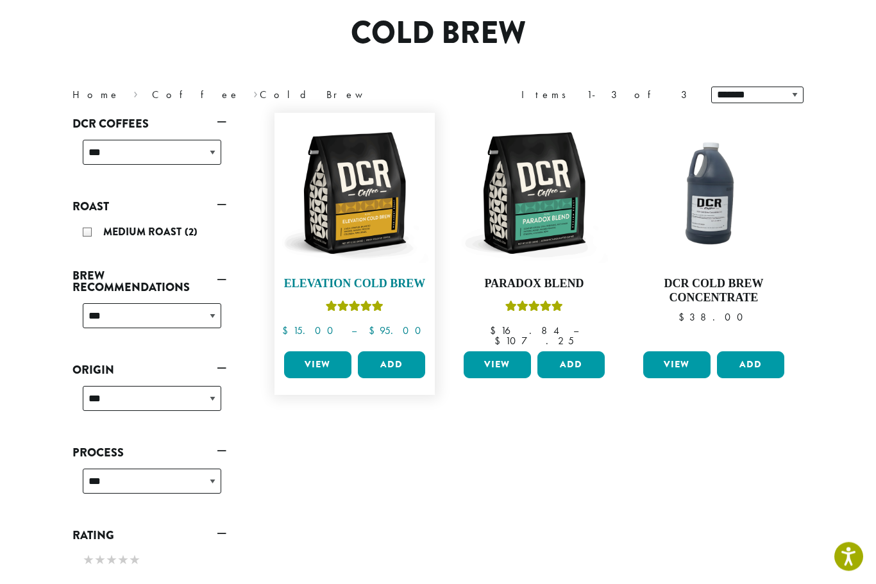
scroll to position [104, 0]
click at [358, 279] on h4 "Elevation Cold Brew" at bounding box center [354, 284] width 147 height 14
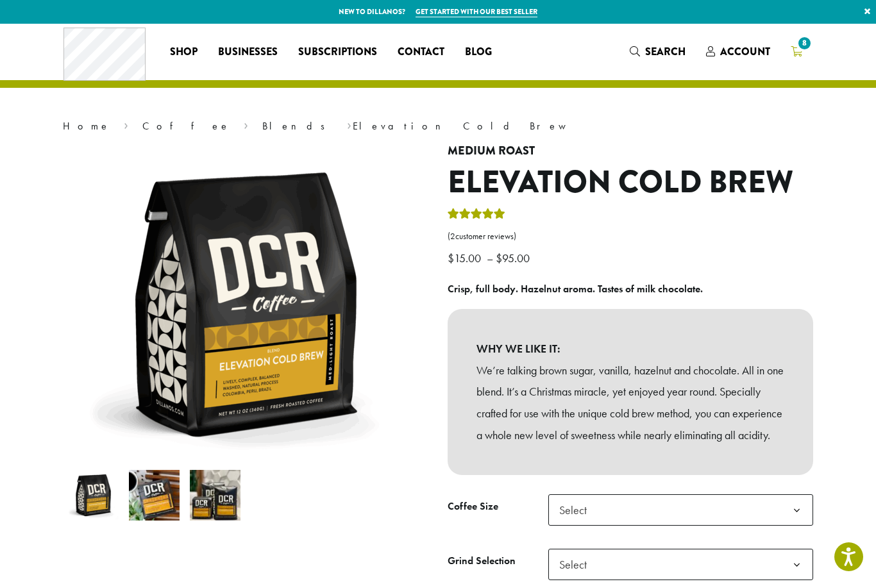
click at [798, 53] on icon "8" at bounding box center [797, 51] width 12 height 10
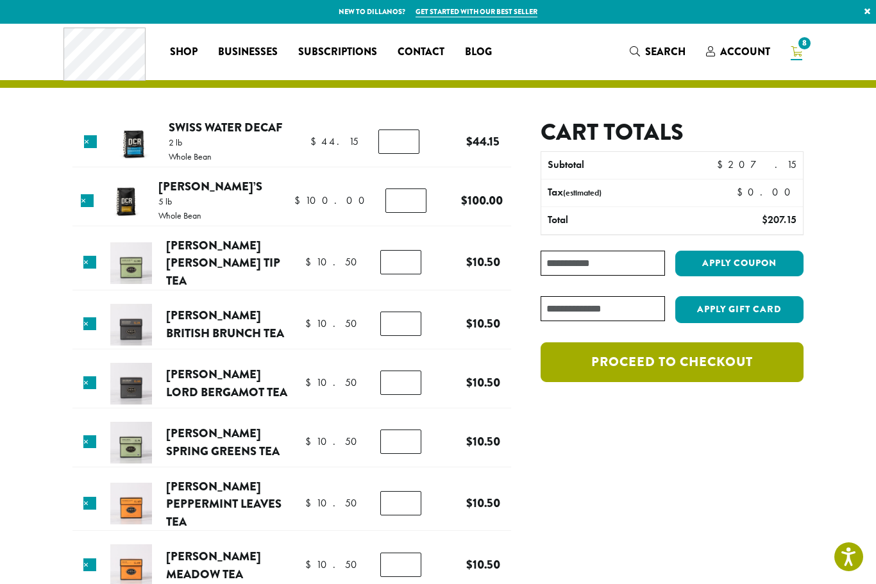
click at [703, 358] on link "Proceed to checkout" at bounding box center [672, 362] width 263 height 40
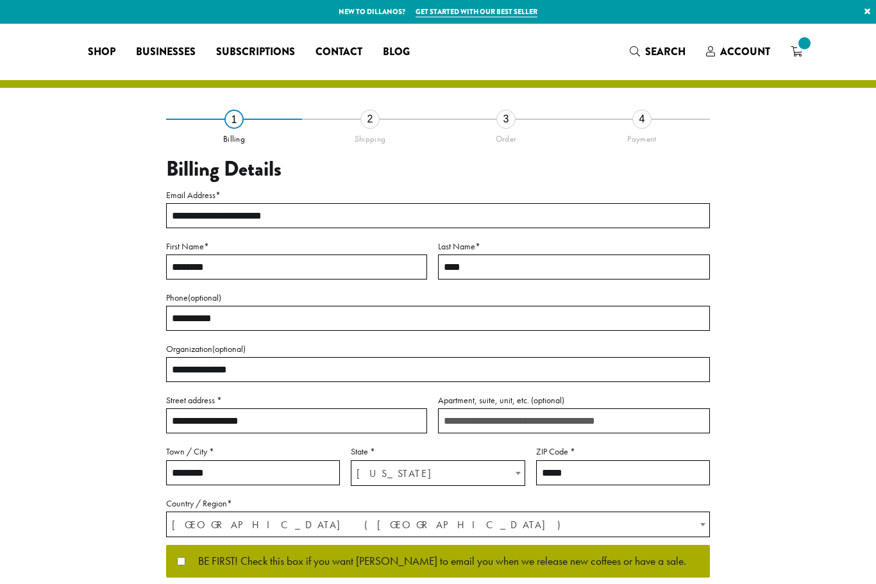
select select "**"
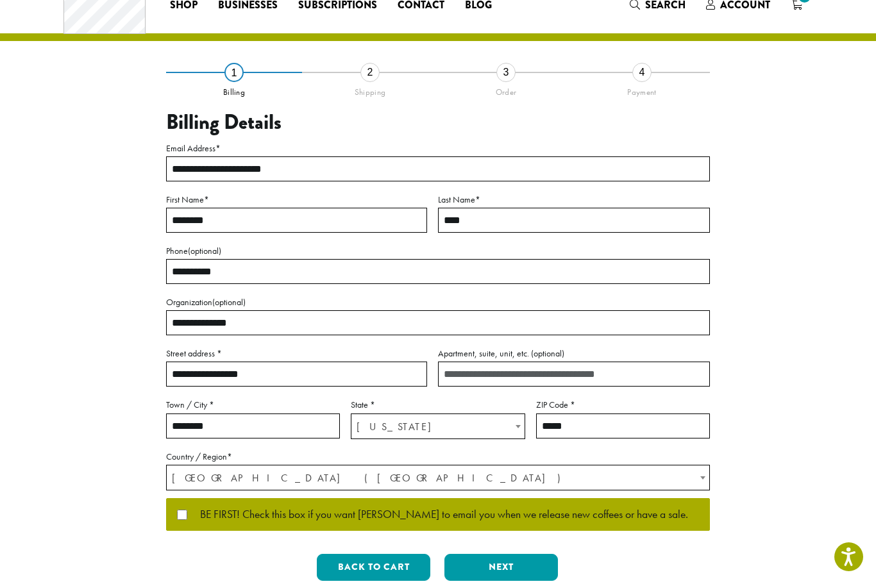
scroll to position [56, 0]
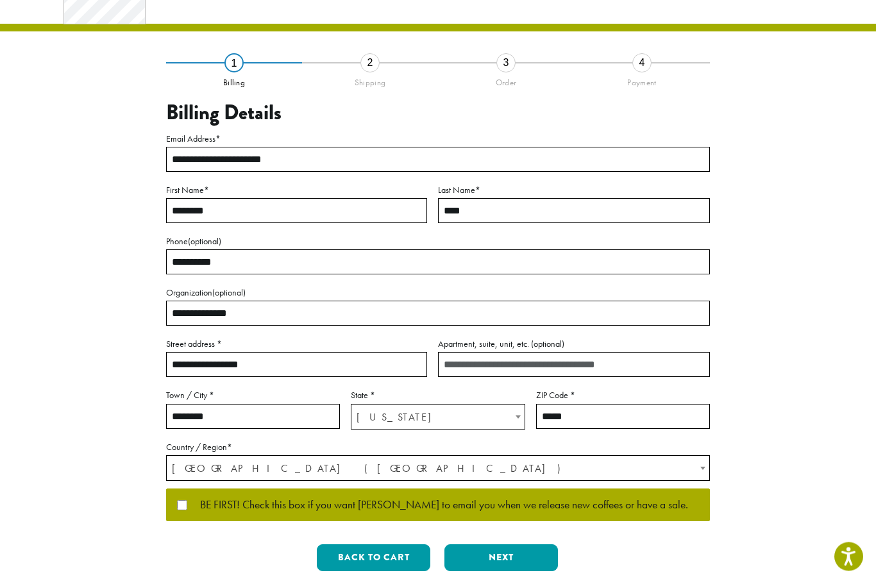
click at [287, 363] on input "**********" at bounding box center [296, 365] width 261 height 25
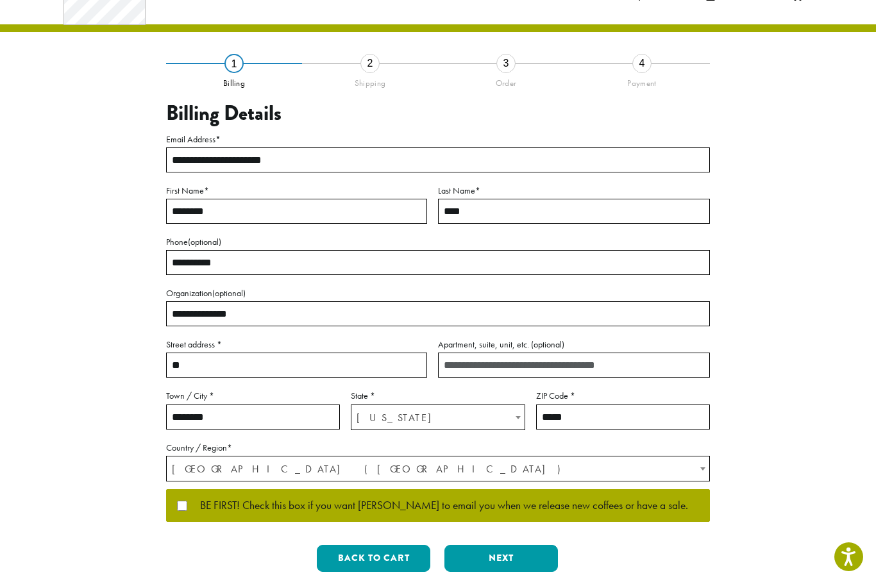
type input "*"
type input "**********"
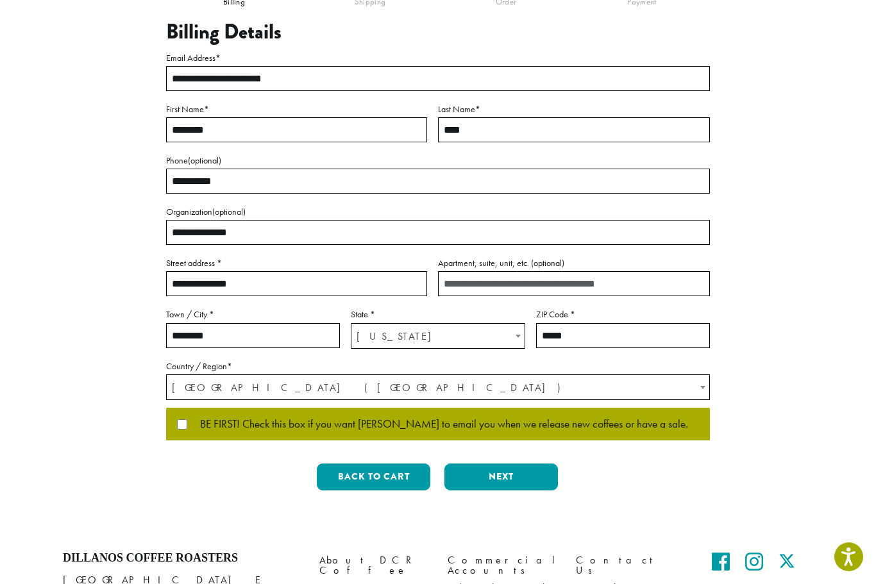
scroll to position [137, 0]
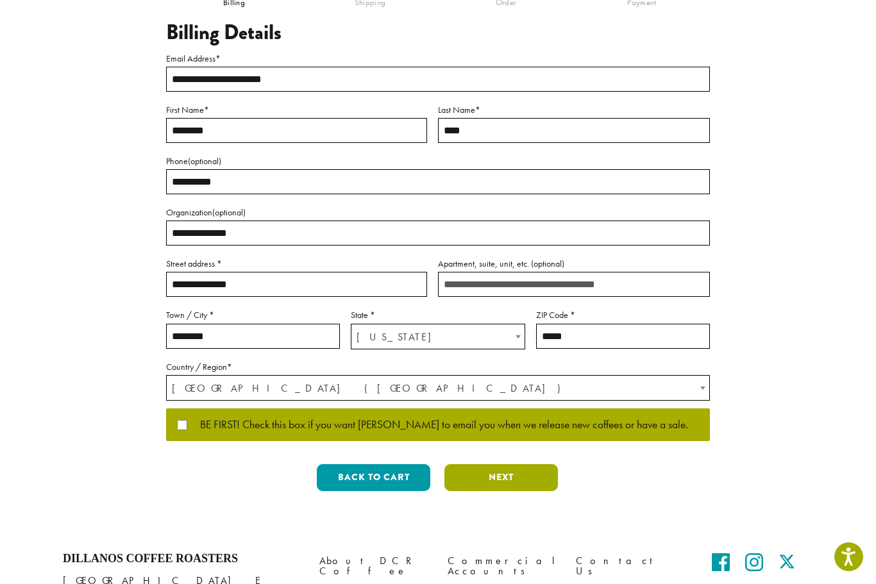
click at [516, 475] on button "Next" at bounding box center [500, 477] width 113 height 27
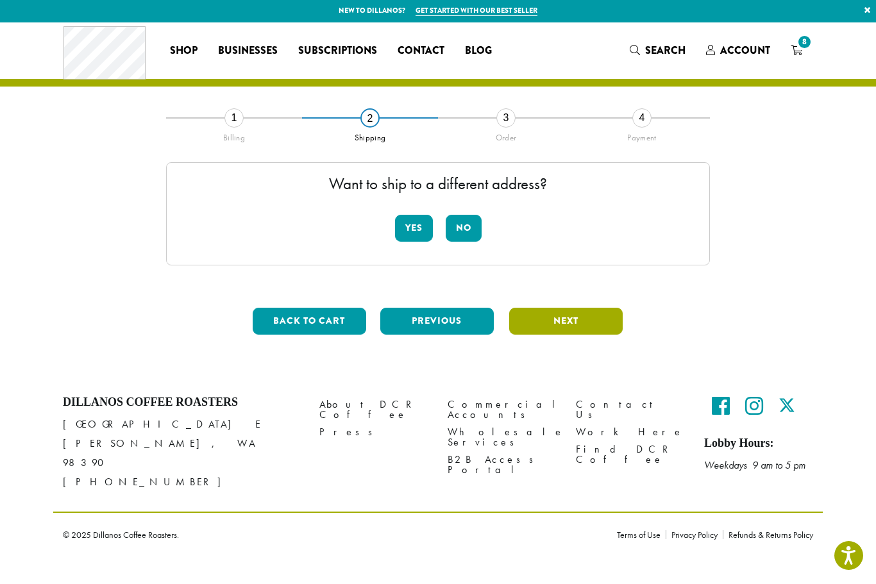
scroll to position [0, 0]
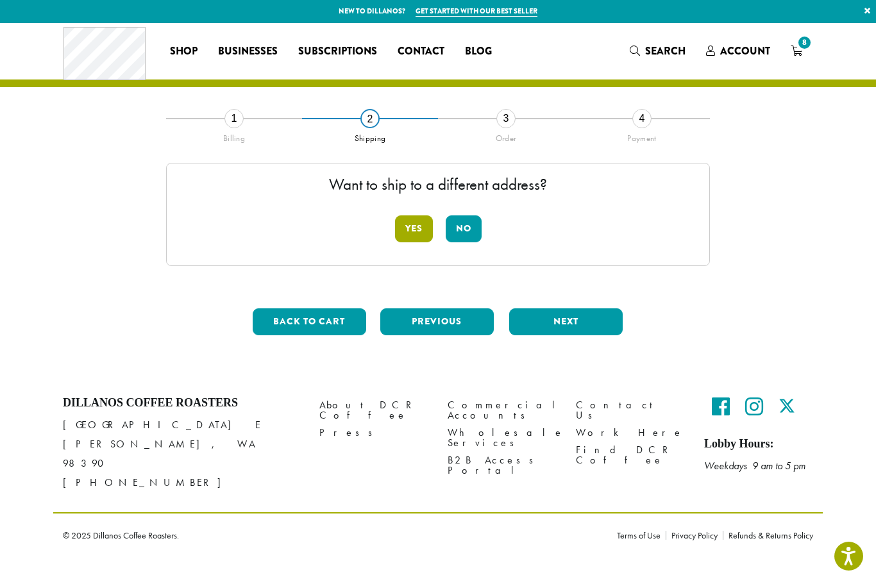
click at [411, 228] on button "Yes" at bounding box center [414, 229] width 38 height 27
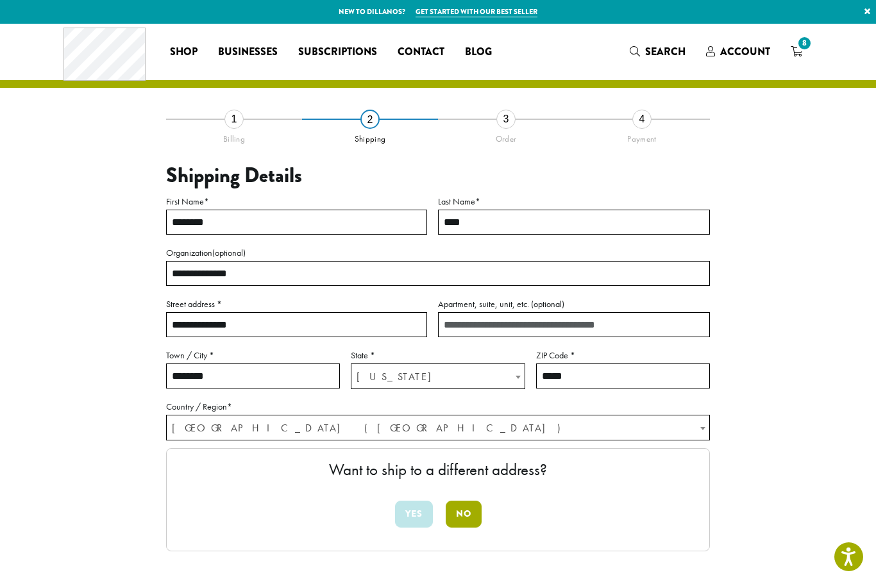
click at [469, 514] on button "No" at bounding box center [464, 514] width 36 height 27
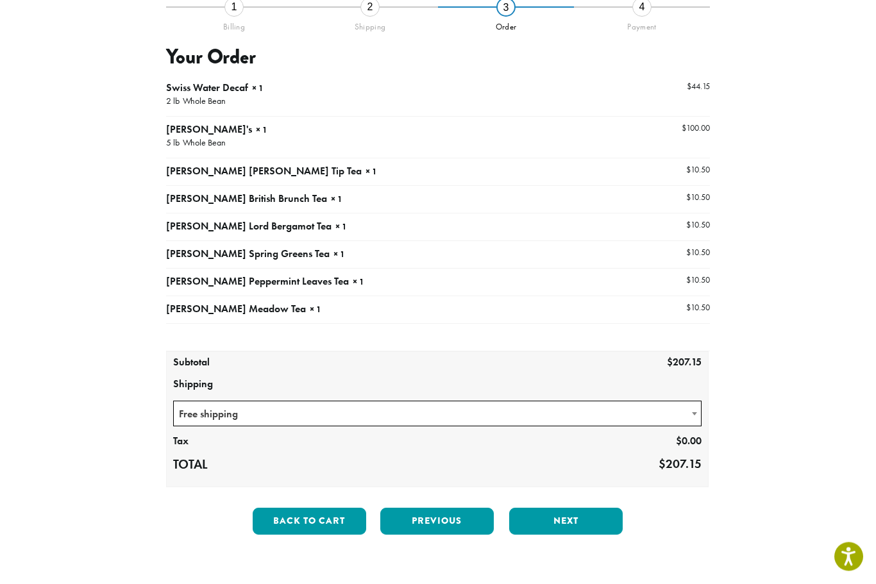
scroll to position [113, 0]
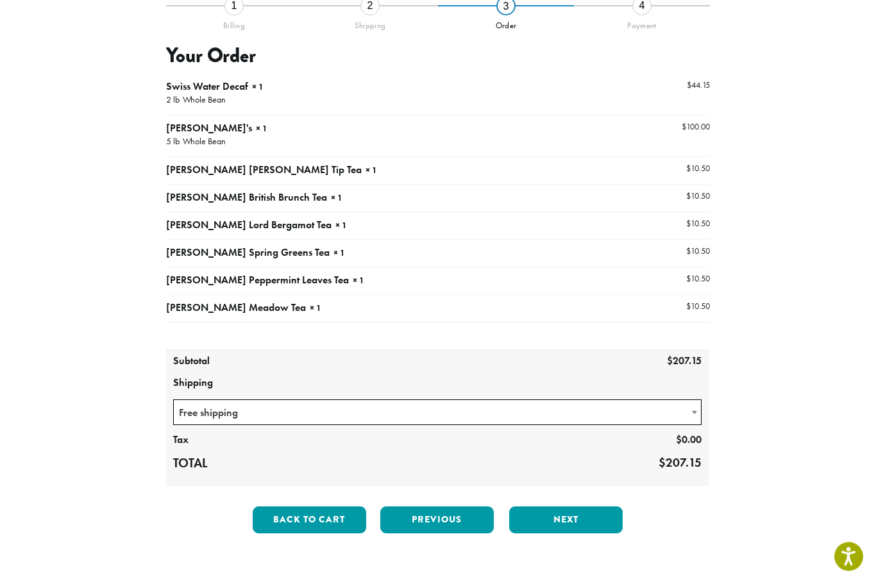
click at [694, 415] on span at bounding box center [694, 413] width 13 height 25
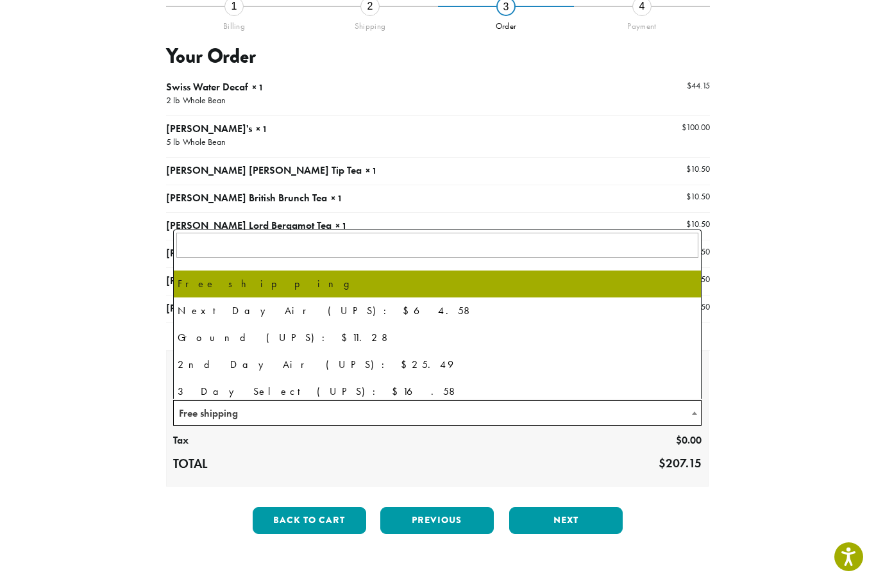
click at [796, 419] on div "**********" at bounding box center [437, 275] width 731 height 539
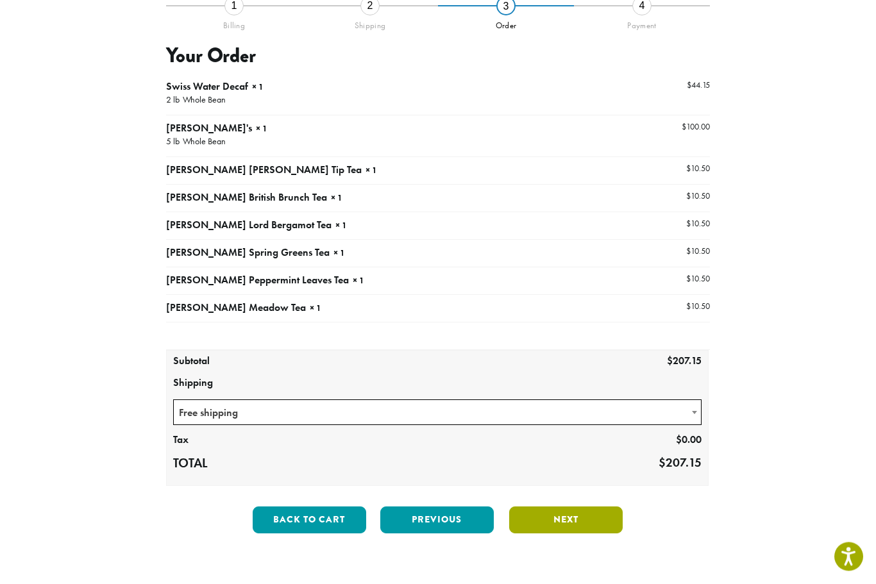
click at [577, 524] on button "Next" at bounding box center [565, 520] width 113 height 27
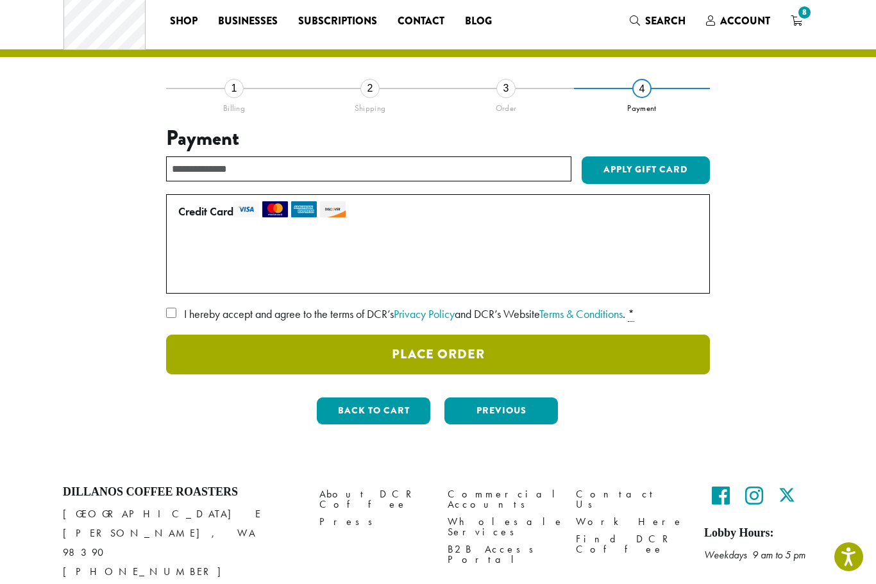
click at [492, 348] on button "Place Order" at bounding box center [438, 355] width 544 height 40
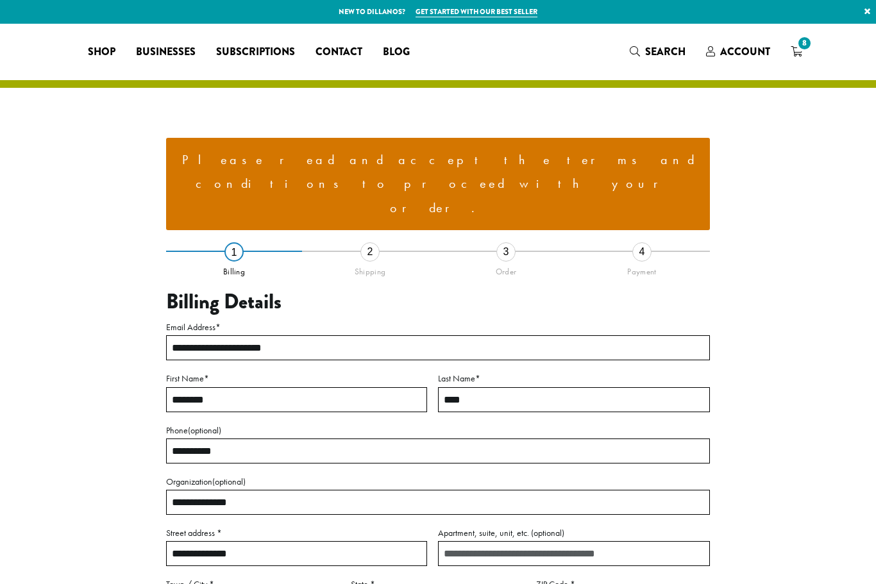
select select "**"
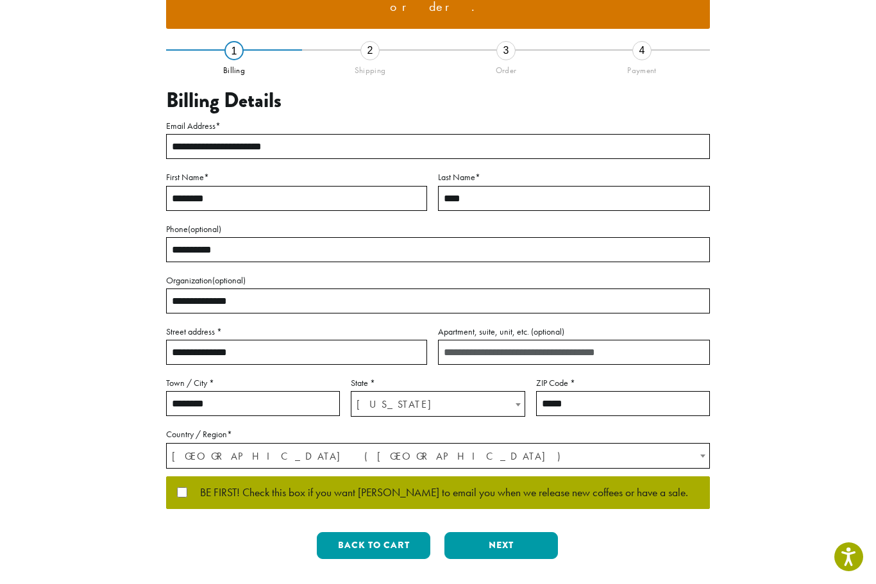
scroll to position [200, 0]
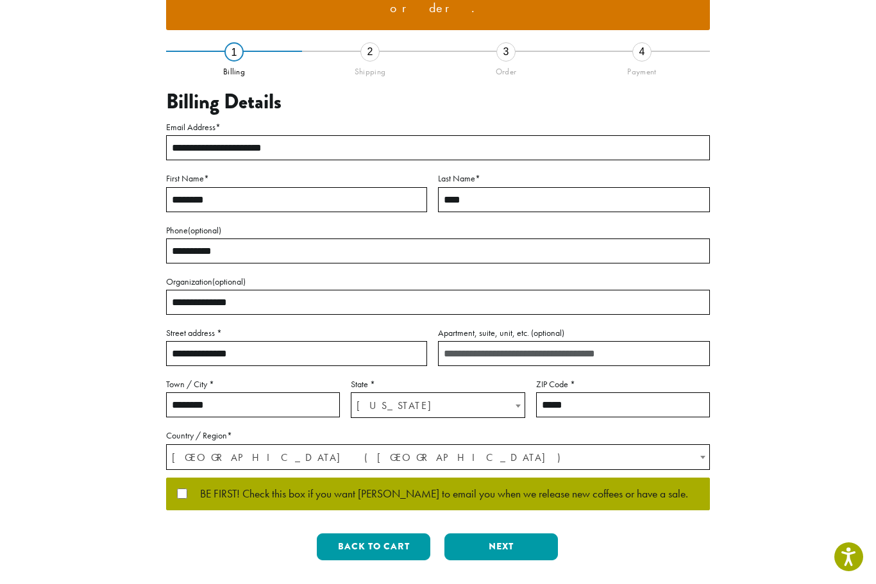
click at [275, 341] on input "**********" at bounding box center [296, 353] width 261 height 25
type input "*"
type input "**"
type input "**********"
click at [514, 533] on button "Next" at bounding box center [500, 546] width 113 height 27
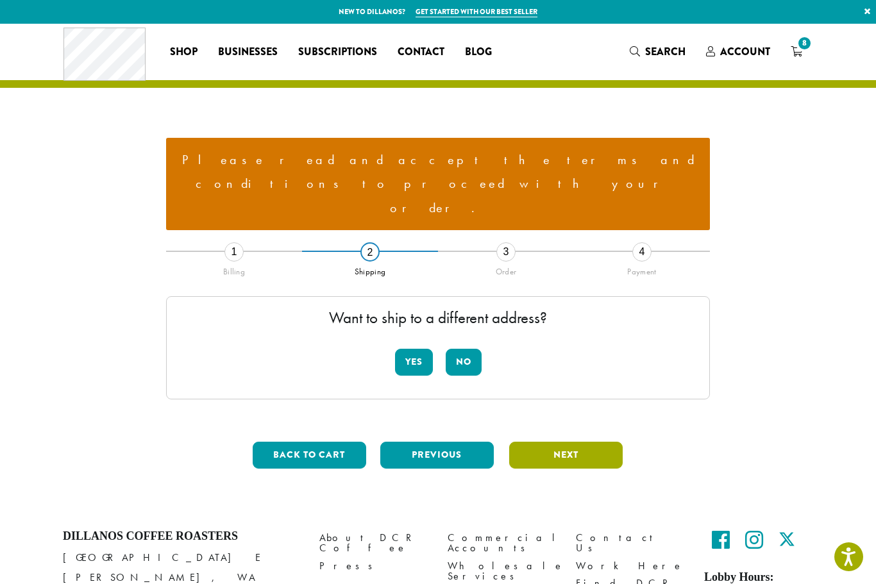
scroll to position [40, 0]
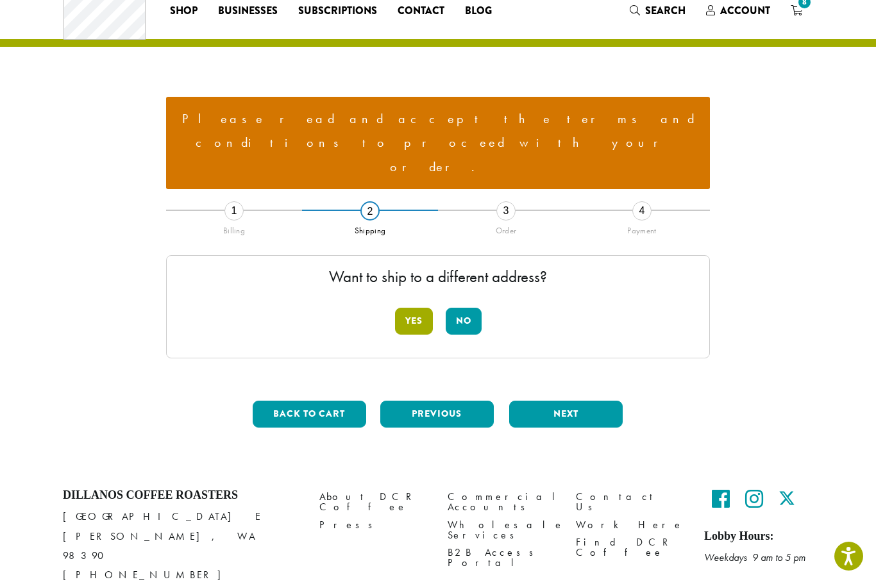
click at [417, 308] on button "Yes" at bounding box center [414, 321] width 38 height 27
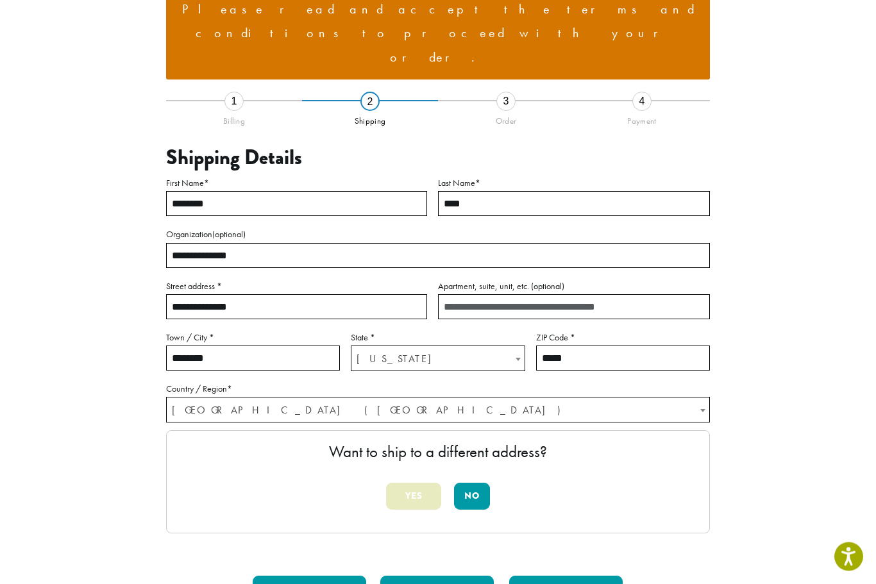
scroll to position [153, 0]
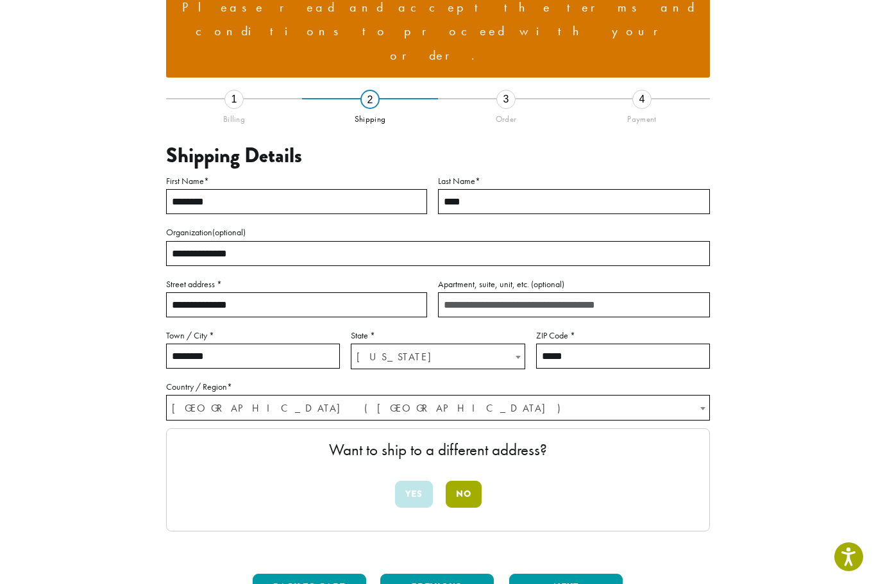
click at [469, 481] on button "No" at bounding box center [464, 494] width 36 height 27
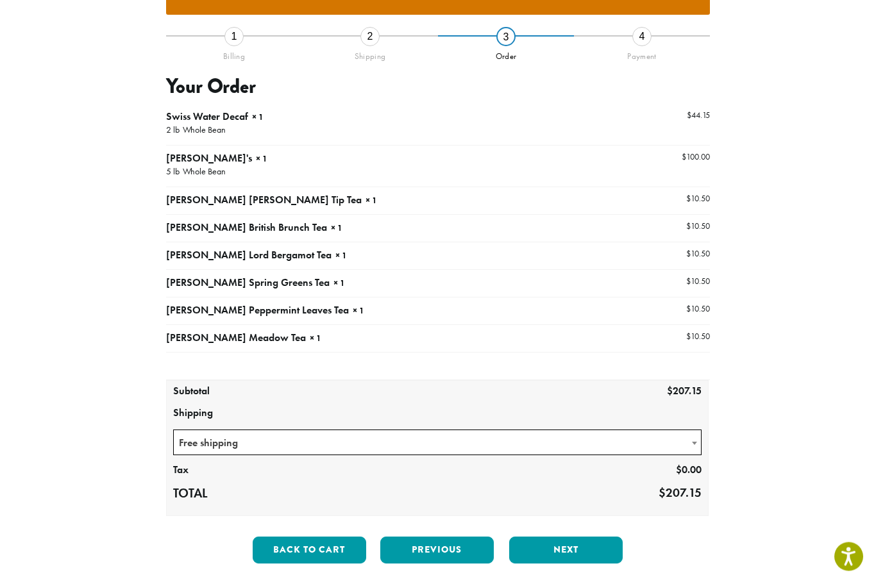
scroll to position [217, 0]
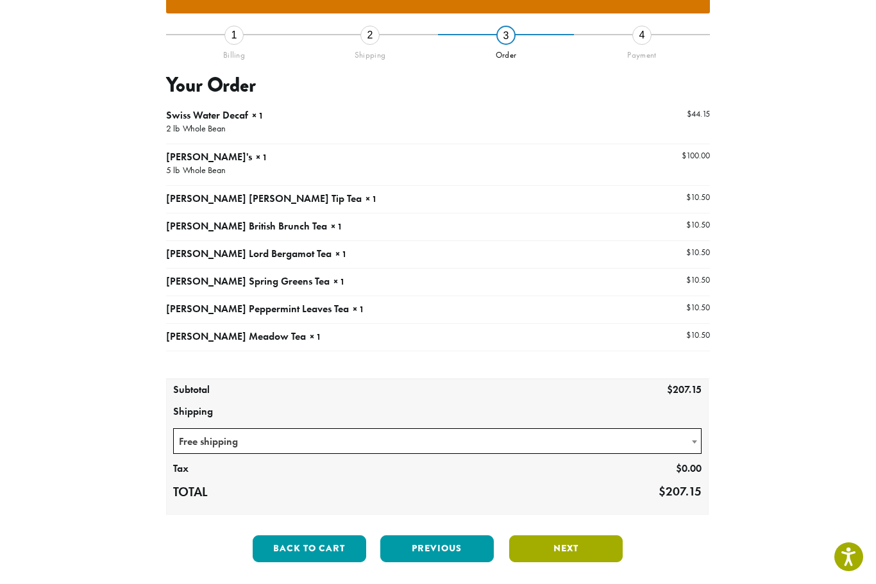
click at [587, 535] on button "Next" at bounding box center [565, 548] width 113 height 27
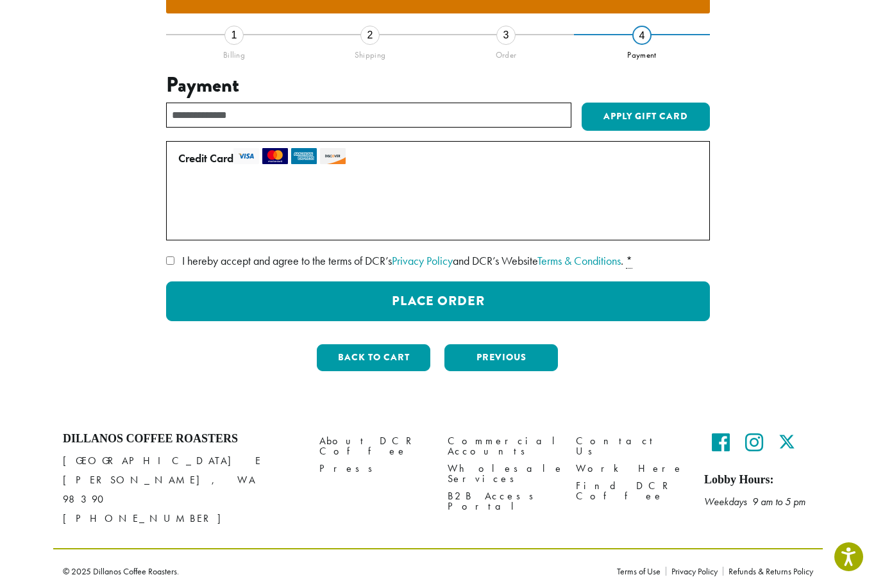
scroll to position [115, 0]
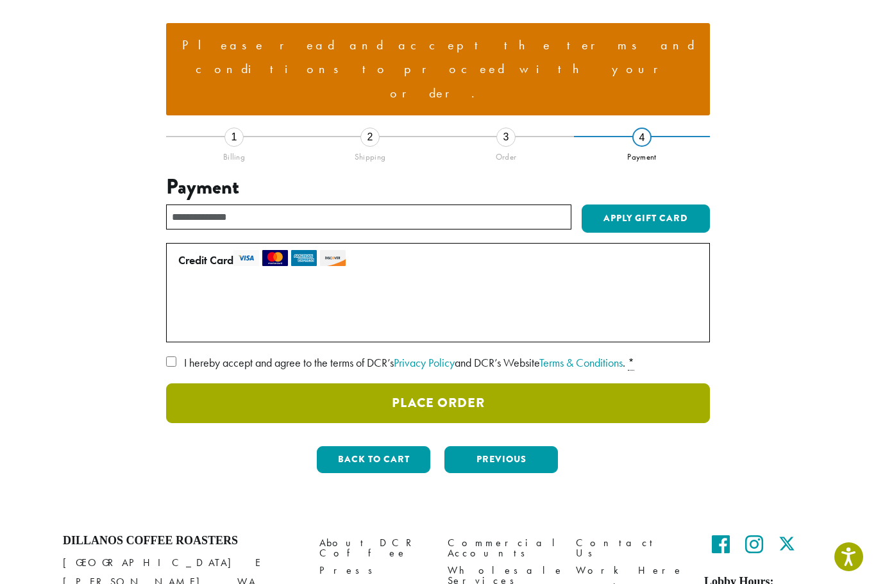
click at [473, 383] on button "Place Order" at bounding box center [438, 403] width 544 height 40
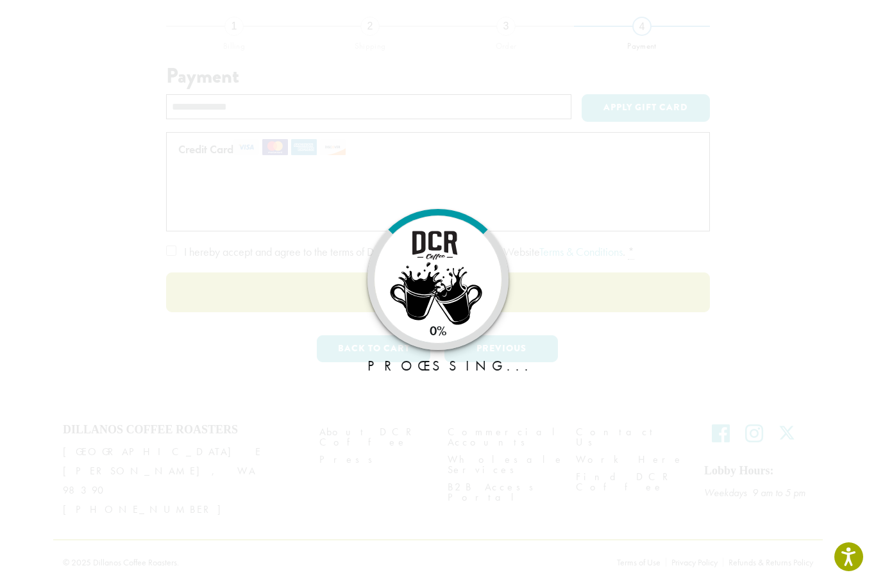
scroll to position [31, 0]
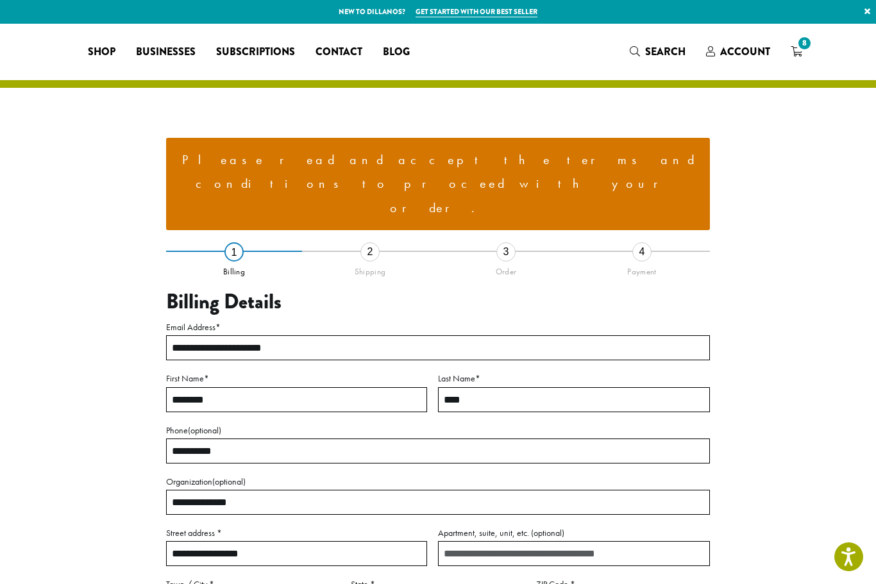
select select "**"
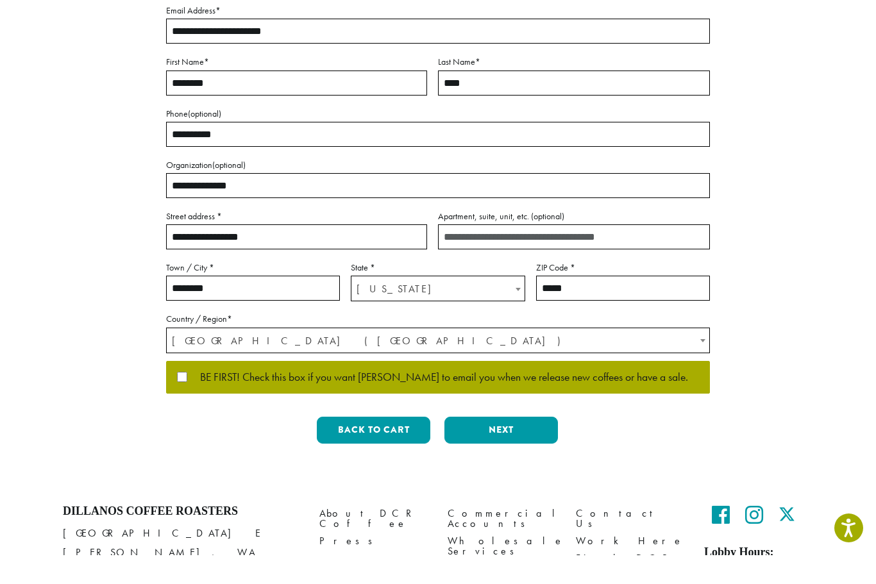
scroll to position [288, 0]
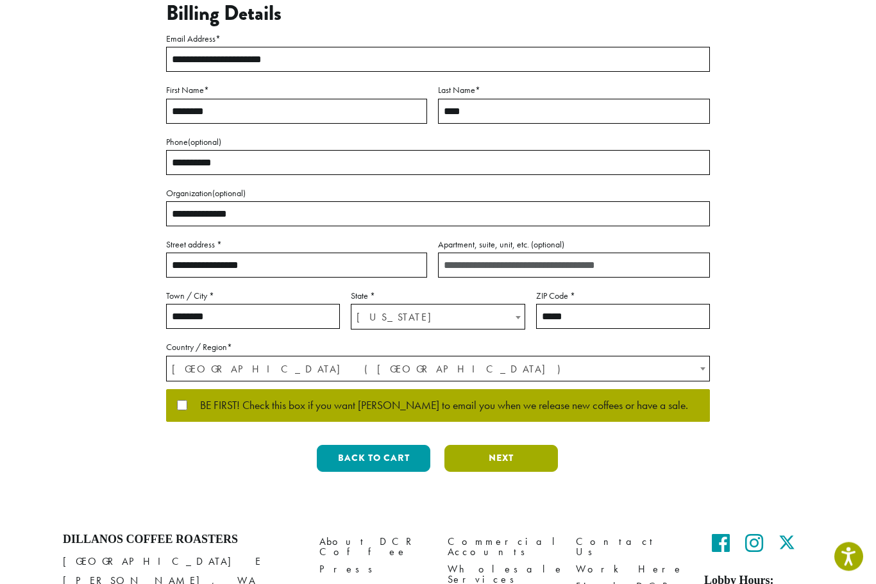
click at [502, 446] on button "Next" at bounding box center [500, 459] width 113 height 27
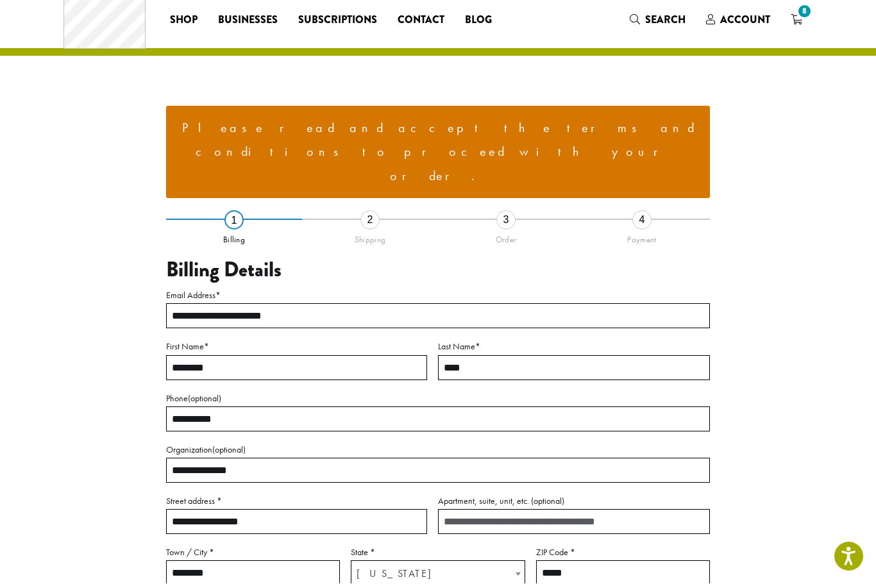
scroll to position [40, 0]
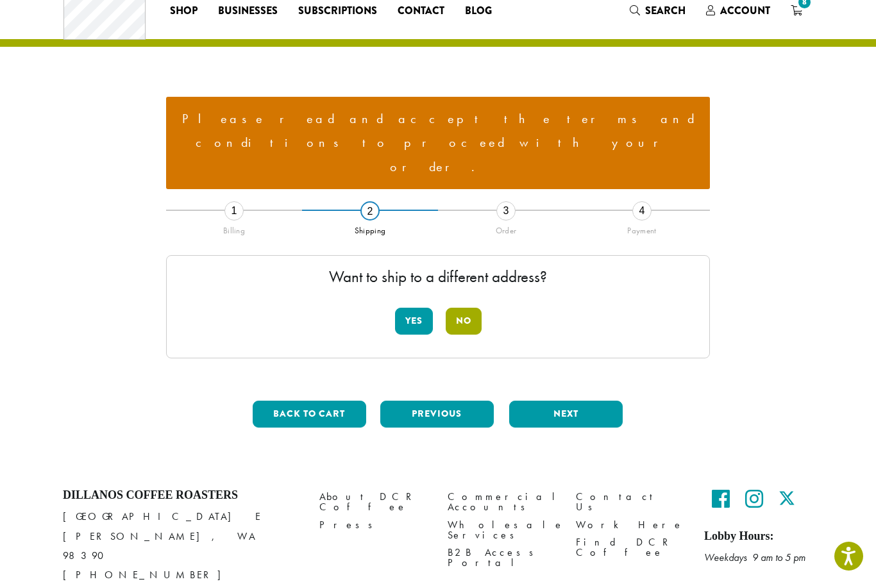
click at [463, 308] on button "No" at bounding box center [464, 321] width 36 height 27
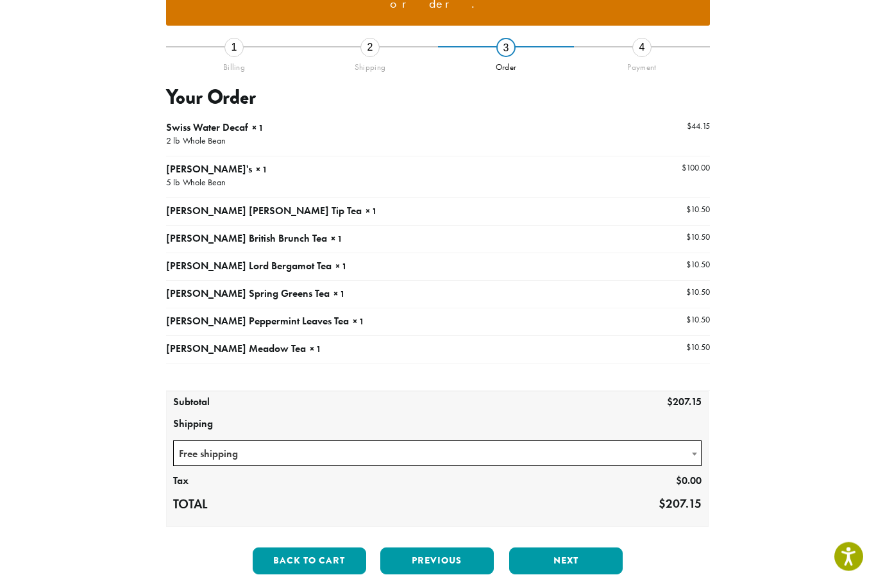
scroll to position [205, 0]
click at [589, 548] on button "Next" at bounding box center [565, 561] width 113 height 27
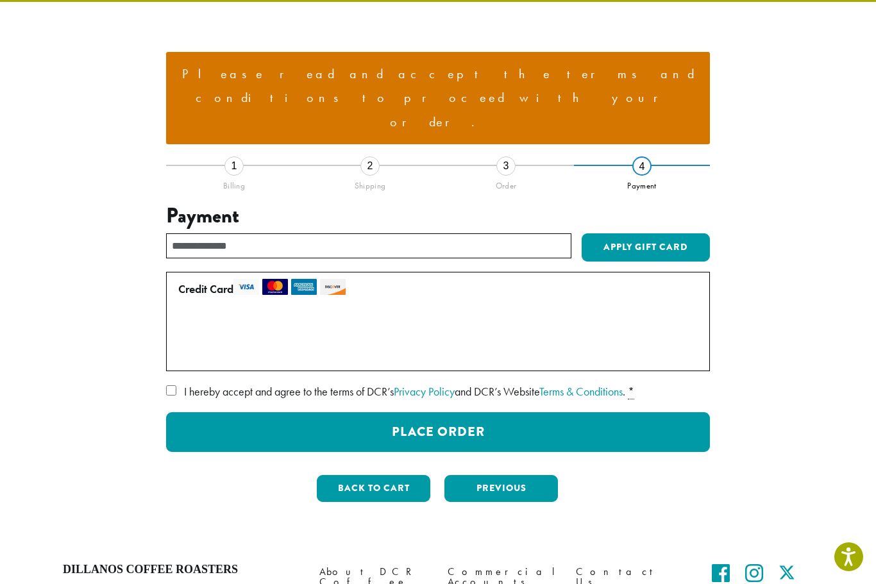
scroll to position [115, 0]
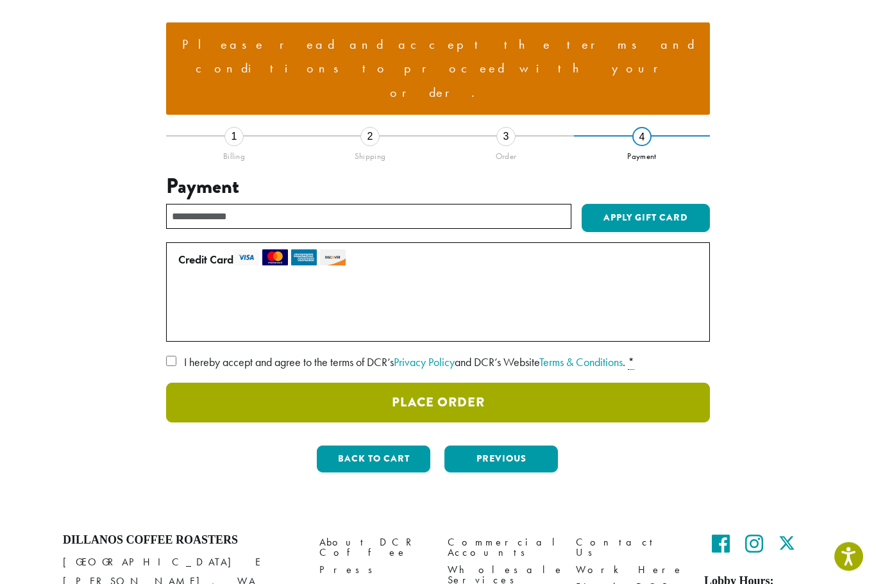
click at [471, 383] on button "Place Order" at bounding box center [438, 403] width 544 height 40
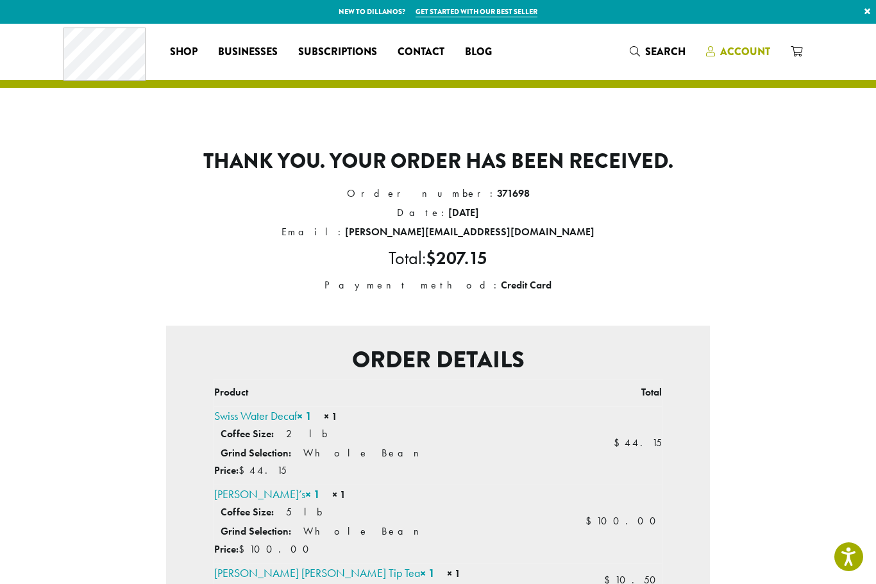
click at [730, 53] on span "Account" at bounding box center [745, 51] width 50 height 15
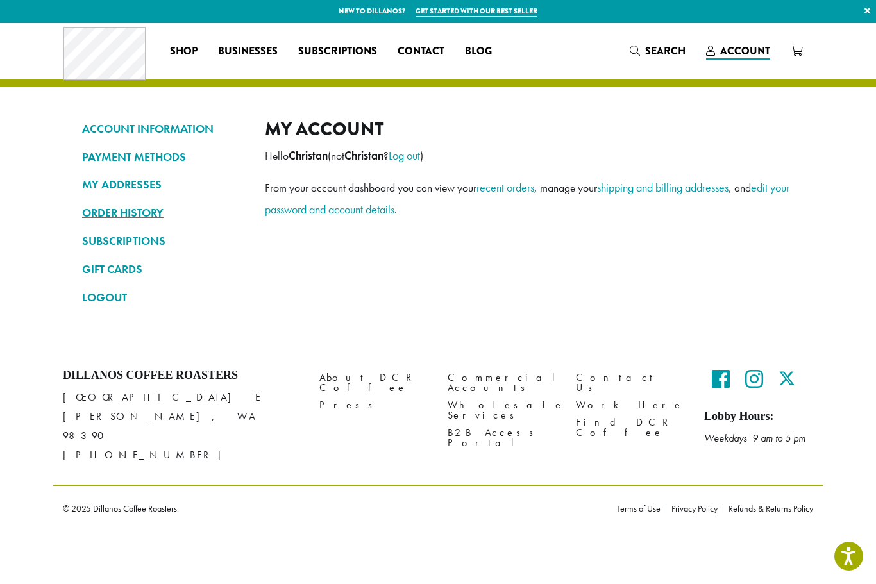
click at [152, 205] on link "ORDER HISTORY" at bounding box center [164, 214] width 164 height 22
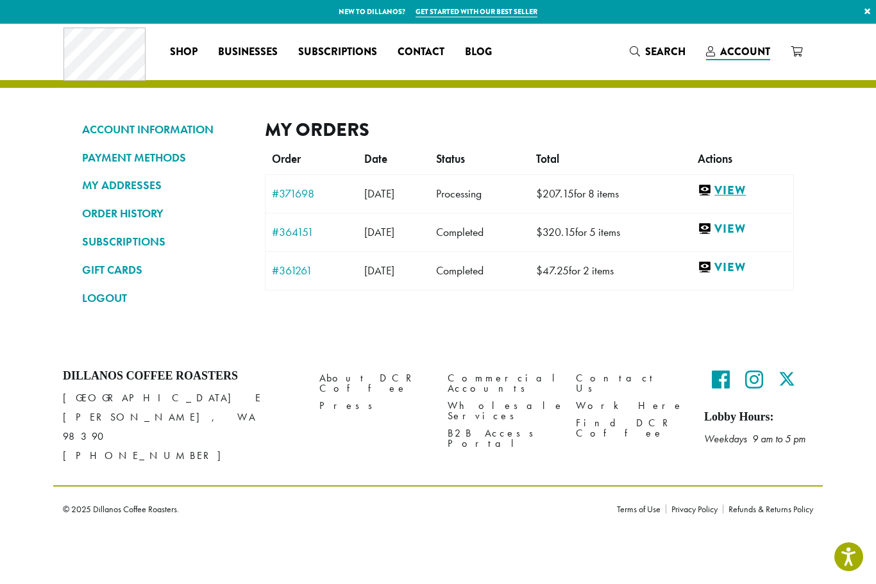
click at [753, 188] on link "View" at bounding box center [742, 191] width 89 height 16
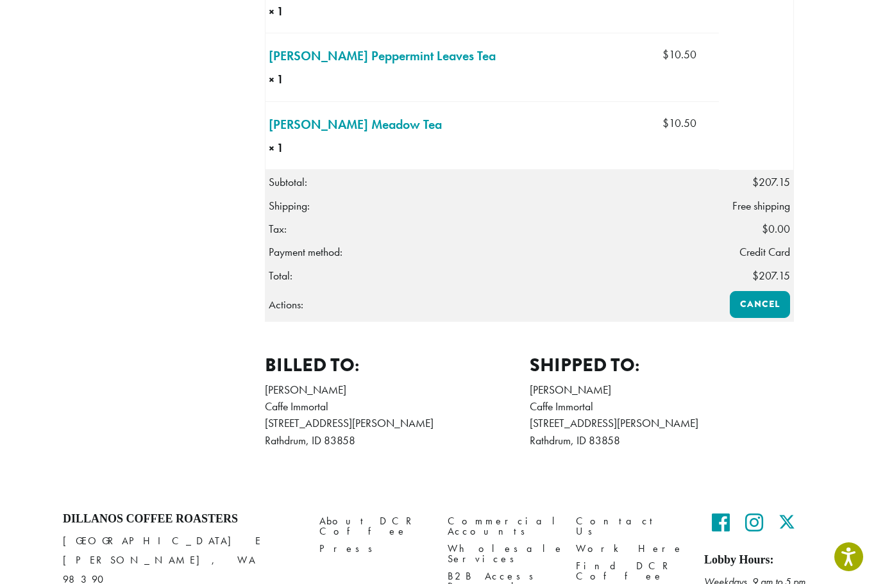
scroll to position [649, 0]
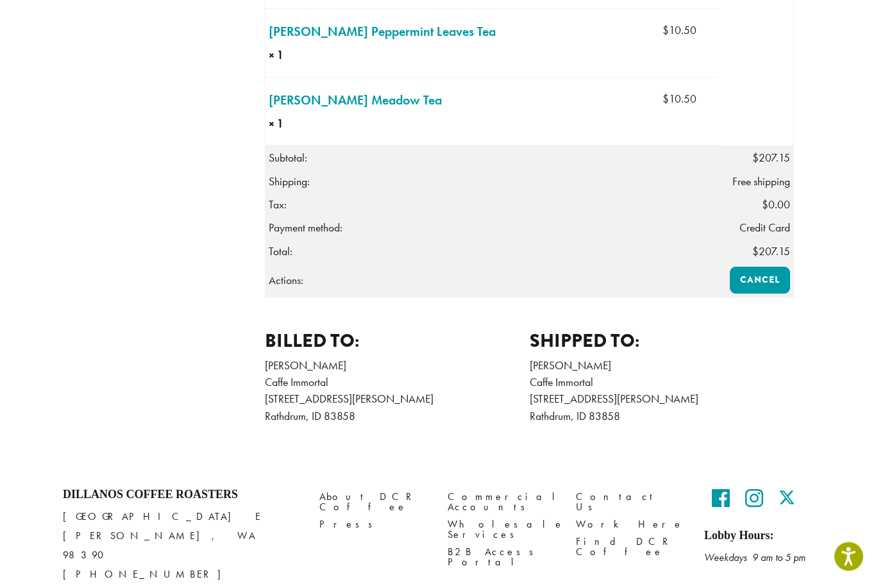
click at [597, 412] on address "[PERSON_NAME] Caffe Immortal [STREET_ADDRESS][PERSON_NAME] 2089644207" at bounding box center [662, 392] width 265 height 68
click at [572, 394] on address "[PERSON_NAME] Caffe Immortal [STREET_ADDRESS][PERSON_NAME] 2089644207" at bounding box center [662, 392] width 265 height 68
click at [578, 412] on address "[PERSON_NAME] Caffe Immortal [STREET_ADDRESS][PERSON_NAME] 2089644207" at bounding box center [662, 392] width 265 height 68
click at [590, 341] on h2 "Shipped to:" at bounding box center [662, 341] width 265 height 22
click at [689, 427] on section "Billed to: [PERSON_NAME] Caffe Immortal [STREET_ADDRESS][PERSON_NAME] 208964420…" at bounding box center [529, 384] width 529 height 108
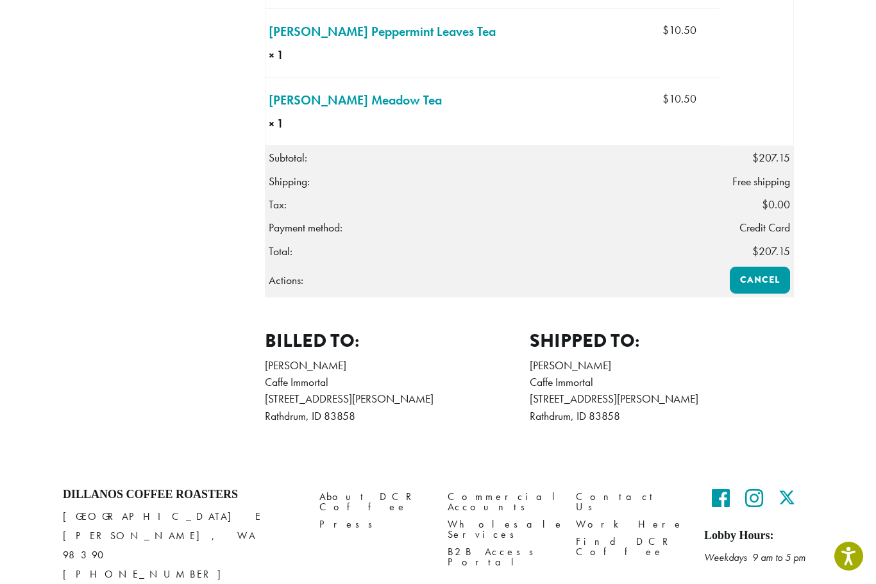
click at [694, 421] on section "Billed to: [PERSON_NAME] Caffe Immortal [STREET_ADDRESS][PERSON_NAME] 208964420…" at bounding box center [529, 384] width 529 height 108
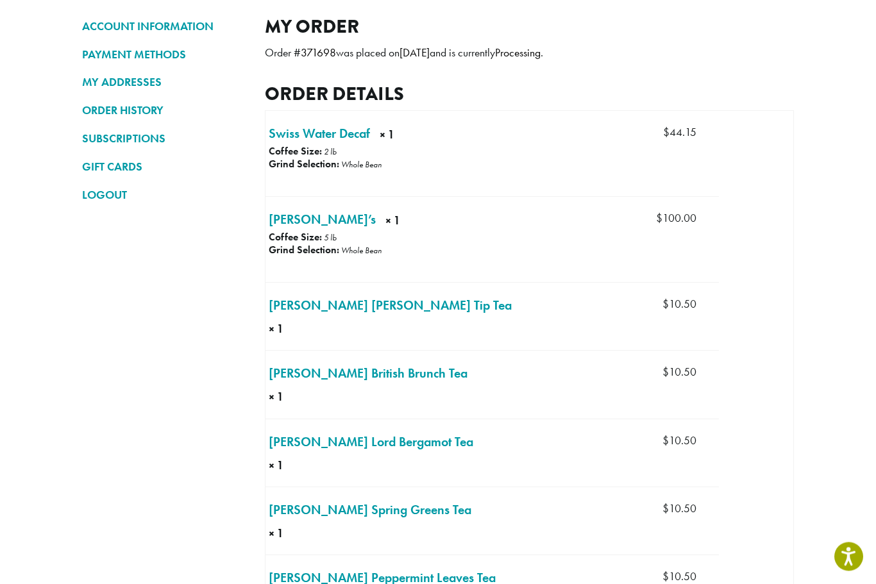
scroll to position [0, 0]
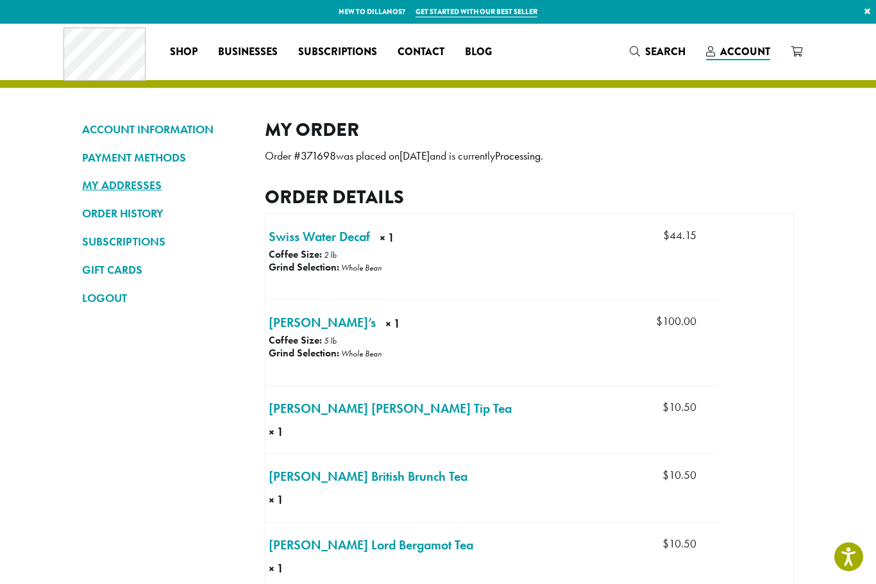
click at [147, 183] on link "MY ADDRESSES" at bounding box center [164, 185] width 164 height 22
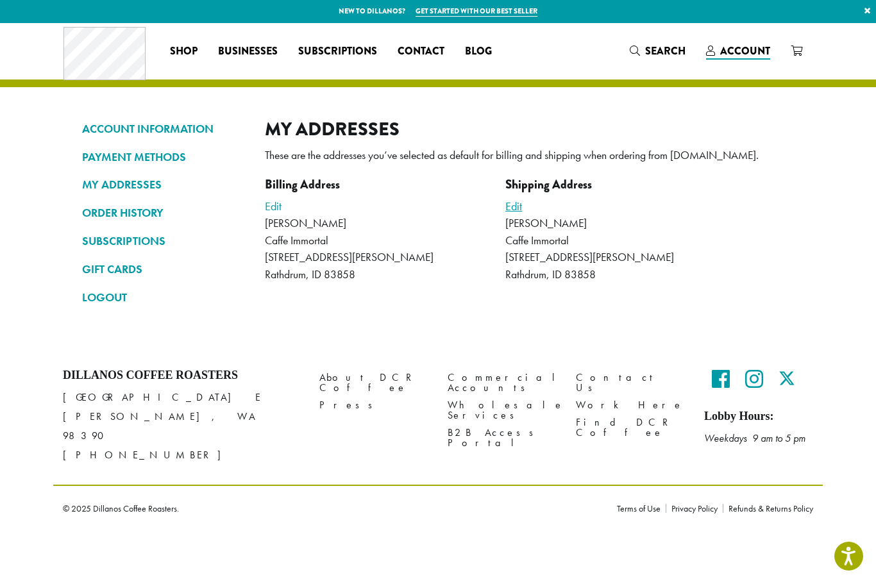
click at [514, 203] on link "Edit" at bounding box center [513, 206] width 17 height 15
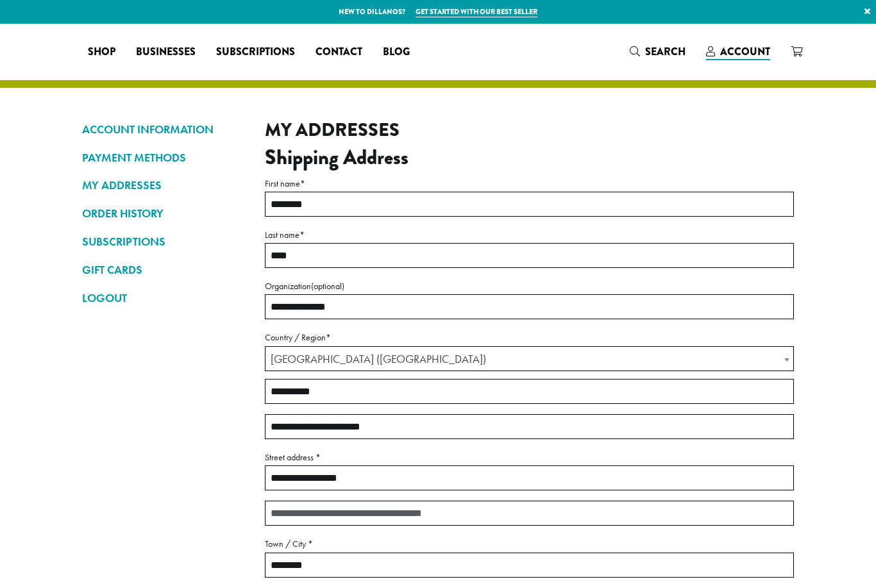
select select "**"
click at [398, 474] on input "**********" at bounding box center [529, 478] width 529 height 25
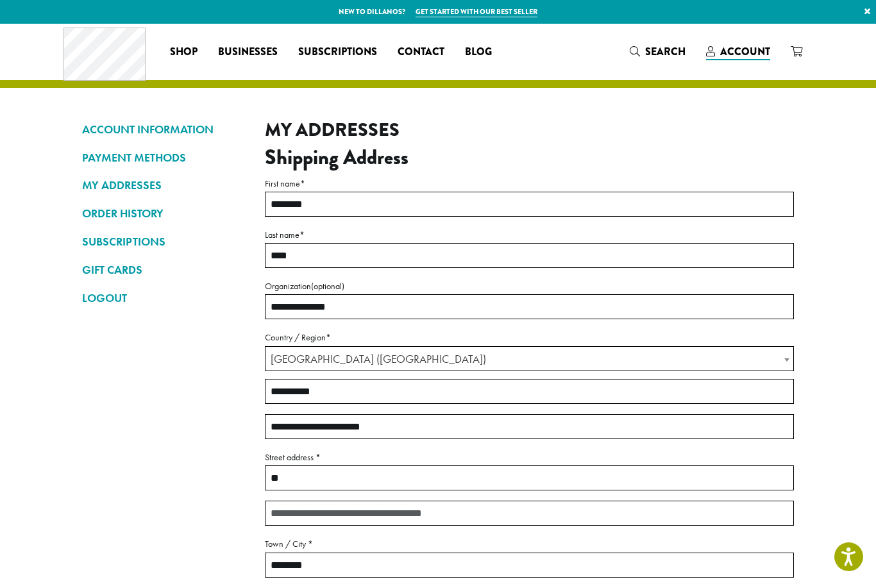
type input "*"
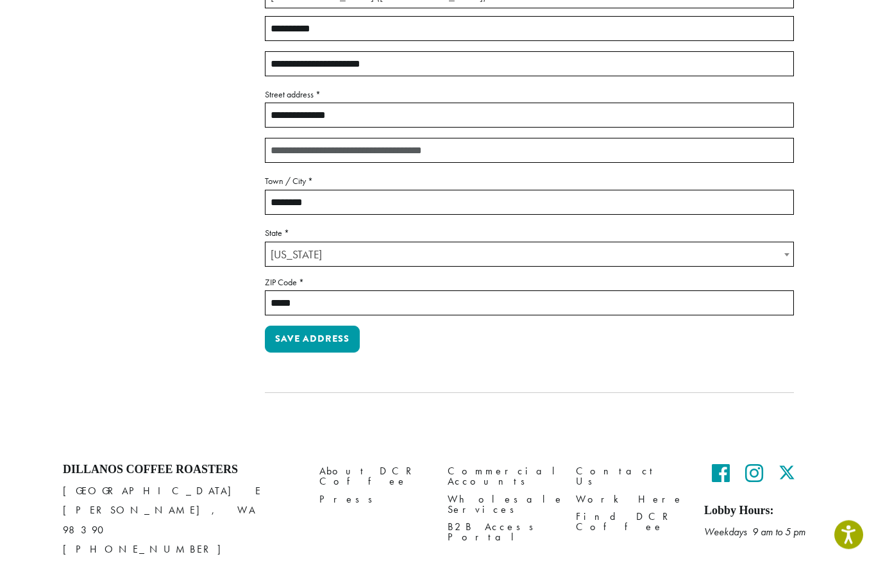
scroll to position [376, 0]
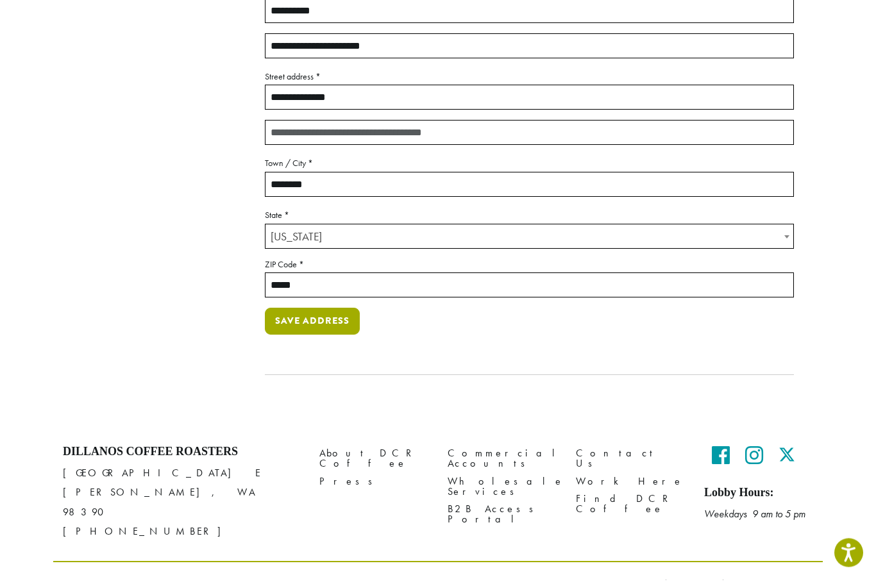
type input "**********"
click at [332, 323] on button "Save address" at bounding box center [312, 325] width 95 height 27
